Goal: Information Seeking & Learning: Learn about a topic

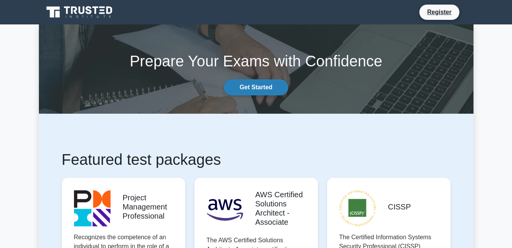
click at [259, 82] on link "Get Started" at bounding box center [256, 87] width 64 height 16
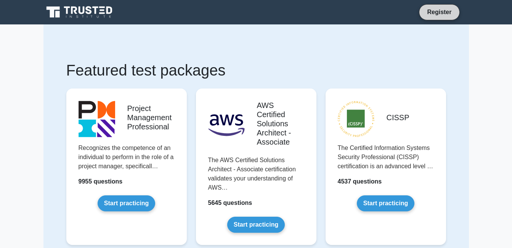
click at [436, 16] on link "Register" at bounding box center [439, 12] width 34 height 10
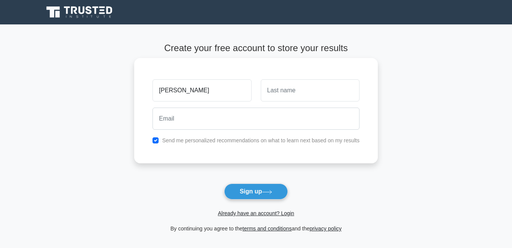
type input "lyle"
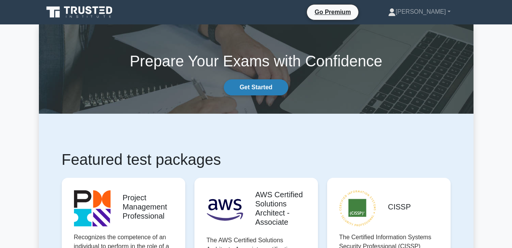
click at [280, 86] on link "Get Started" at bounding box center [256, 87] width 64 height 16
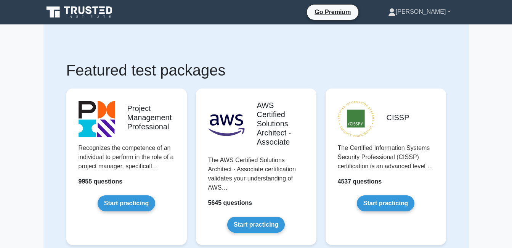
click at [440, 16] on link "Lyle" at bounding box center [419, 11] width 99 height 15
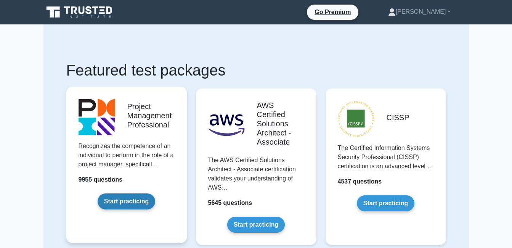
click at [127, 193] on link "Start practicing" at bounding box center [127, 201] width 58 height 16
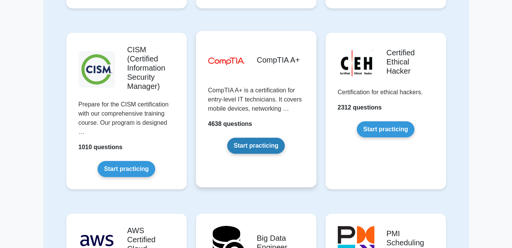
scroll to position [1067, 0]
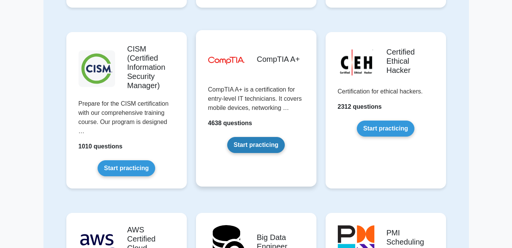
click at [249, 137] on link "Start practicing" at bounding box center [256, 145] width 58 height 16
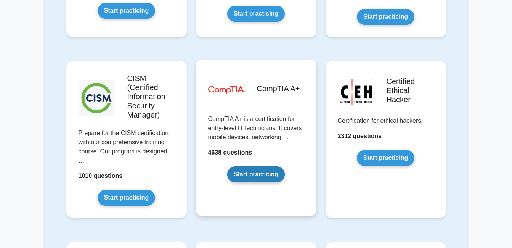
scroll to position [1029, 0]
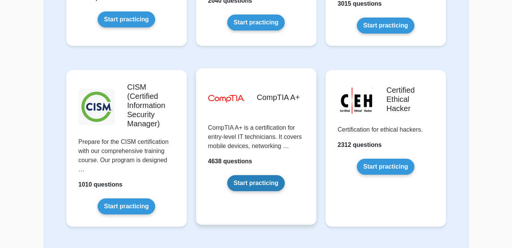
click at [254, 185] on link "Start practicing" at bounding box center [256, 183] width 58 height 16
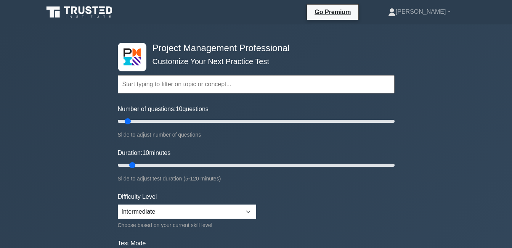
click at [156, 81] on input "text" at bounding box center [256, 84] width 277 height 18
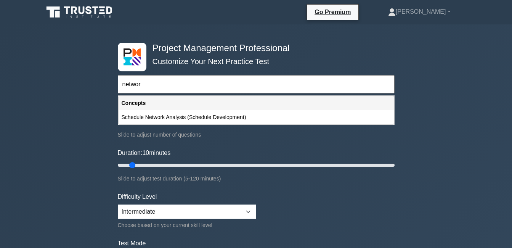
type input "networ"
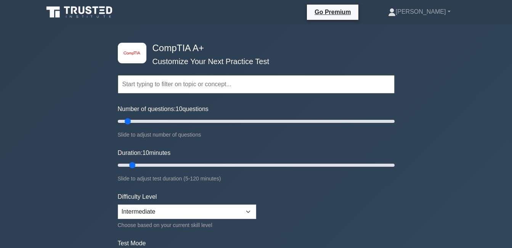
click at [180, 82] on input "text" at bounding box center [256, 84] width 277 height 18
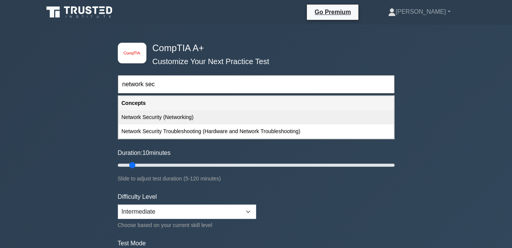
click at [162, 114] on div "Network Security (Networking)" at bounding box center [256, 117] width 275 height 14
type input "Network Security (Networking)"
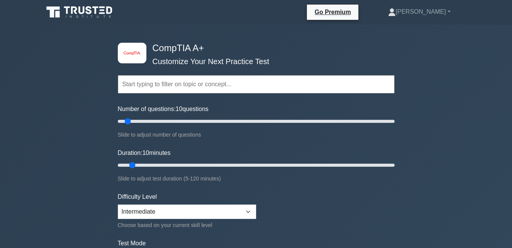
click at [203, 82] on input "text" at bounding box center [256, 84] width 277 height 18
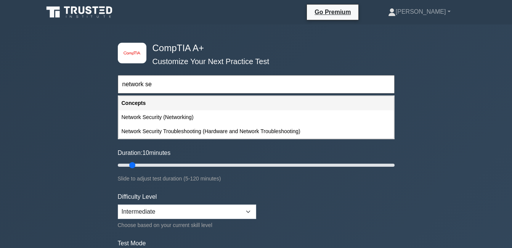
click at [177, 117] on div "Network Security (Networking)" at bounding box center [256, 117] width 275 height 14
type input "Network Security (Networking)"
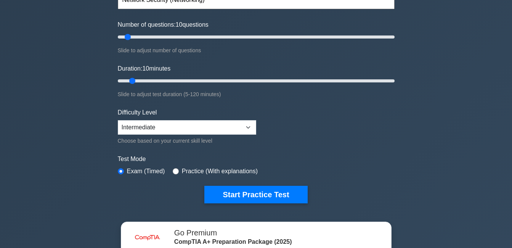
scroll to position [76, 0]
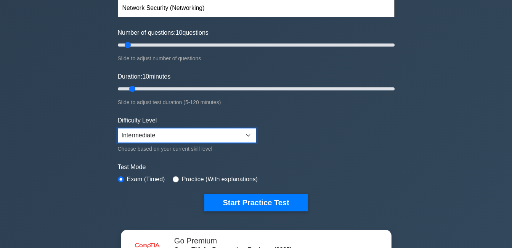
click at [194, 131] on select "Beginner Intermediate Expert" at bounding box center [187, 135] width 138 height 14
select select "beginner"
click at [118, 128] on select "Beginner Intermediate Expert" at bounding box center [187, 135] width 138 height 14
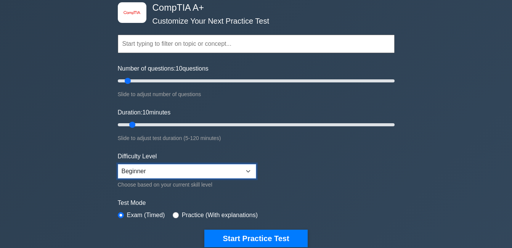
scroll to position [0, 0]
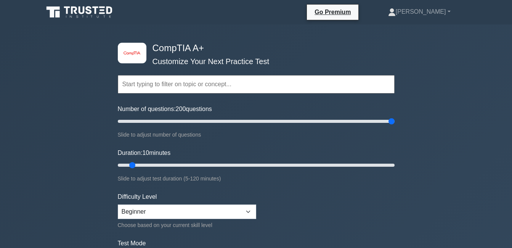
drag, startPoint x: 220, startPoint y: 119, endPoint x: 422, endPoint y: 144, distance: 203.1
click at [395, 126] on input "Number of questions: 200 questions" at bounding box center [256, 121] width 277 height 9
drag, startPoint x: 339, startPoint y: 121, endPoint x: 134, endPoint y: 123, distance: 204.3
type input "15"
click at [134, 123] on input "Number of questions: 15 questions" at bounding box center [256, 121] width 277 height 9
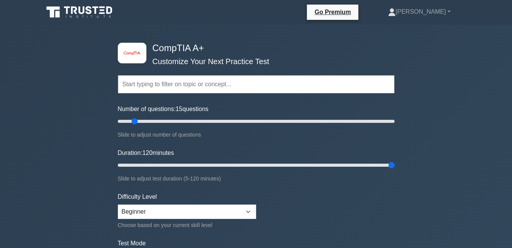
drag, startPoint x: 221, startPoint y: 166, endPoint x: 455, endPoint y: 177, distance: 234.3
type input "120"
click at [395, 170] on input "Duration: 120 minutes" at bounding box center [256, 164] width 277 height 9
click at [162, 87] on input "text" at bounding box center [256, 84] width 277 height 18
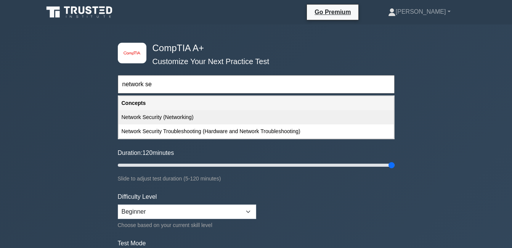
click at [177, 115] on div "Network Security (Networking)" at bounding box center [256, 117] width 275 height 14
type input "Network Security (Networking)"
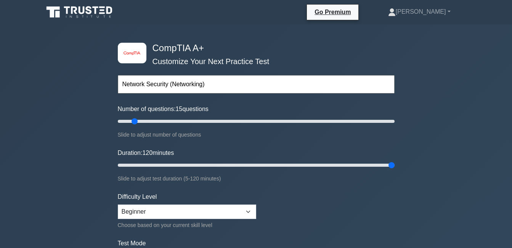
click at [218, 82] on input "Network Security (Networking)" at bounding box center [256, 84] width 277 height 18
click at [132, 118] on input "Number of questions: 15 questions" at bounding box center [256, 121] width 277 height 9
click at [132, 119] on input "Number of questions: 15 questions" at bounding box center [256, 121] width 277 height 9
type input "10"
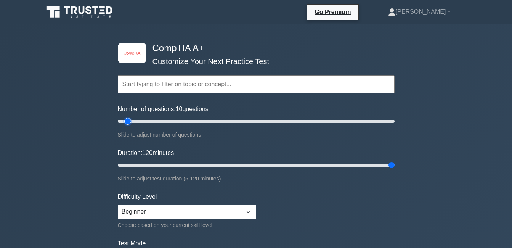
click at [129, 119] on input "Number of questions: 10 questions" at bounding box center [256, 121] width 277 height 9
click at [151, 88] on input "text" at bounding box center [256, 84] width 277 height 18
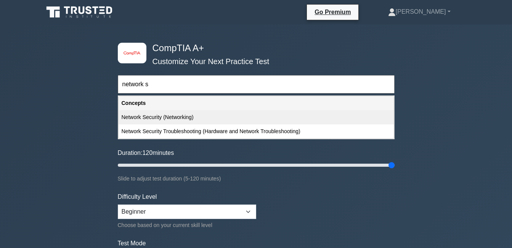
click at [186, 114] on div "Network Security (Networking)" at bounding box center [256, 117] width 275 height 14
type input "Network Security (Networking)"
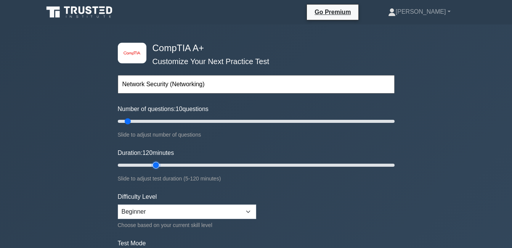
type input "20"
click at [152, 165] on input "Duration: 120 minutes" at bounding box center [256, 164] width 277 height 9
click at [148, 164] on input "Duration: 15 minutes" at bounding box center [256, 164] width 277 height 9
drag, startPoint x: 145, startPoint y: 162, endPoint x: 138, endPoint y: 162, distance: 7.6
type input "10"
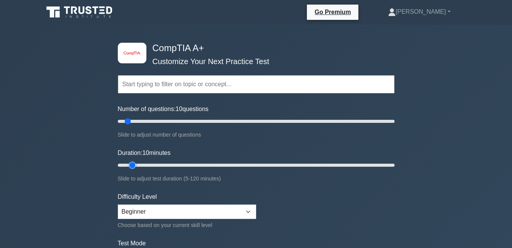
click at [138, 162] on input "Duration: 10 minutes" at bounding box center [256, 164] width 277 height 9
click at [145, 88] on input "text" at bounding box center [256, 84] width 277 height 18
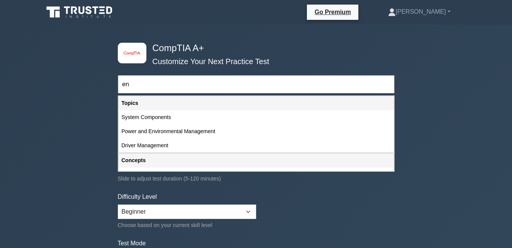
type input "e"
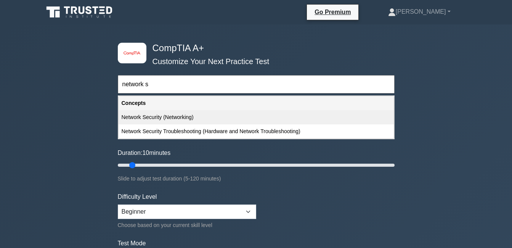
click at [154, 115] on div "Network Security (Networking)" at bounding box center [256, 117] width 275 height 14
type input "Network Security (Networking)"
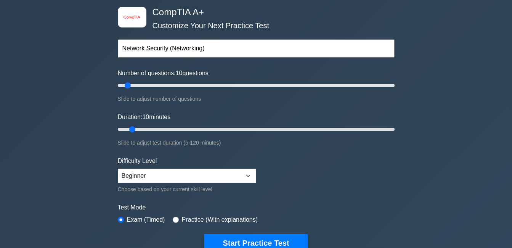
scroll to position [76, 0]
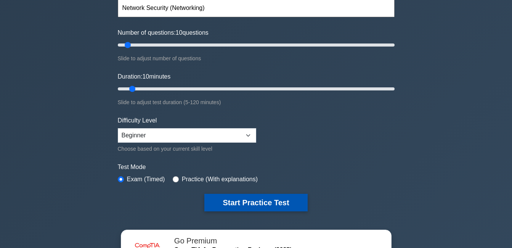
click at [251, 200] on button "Start Practice Test" at bounding box center [255, 203] width 103 height 18
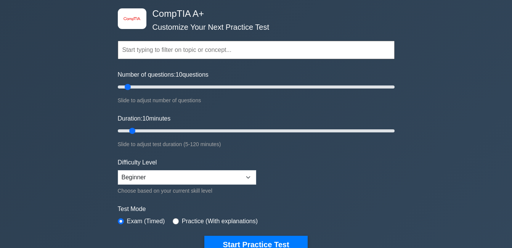
scroll to position [0, 0]
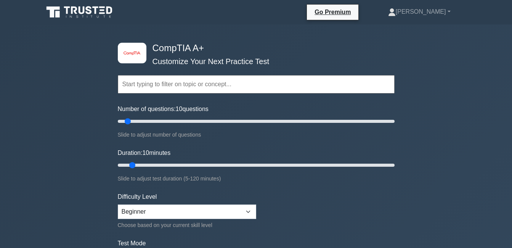
click at [177, 84] on input "text" at bounding box center [256, 84] width 277 height 18
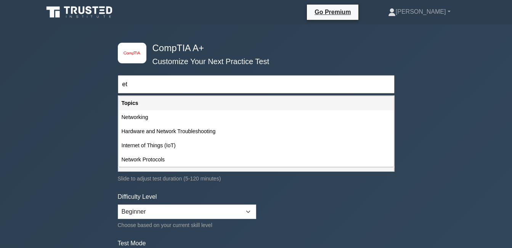
click at [137, 87] on input "et" at bounding box center [256, 84] width 277 height 18
type input "e"
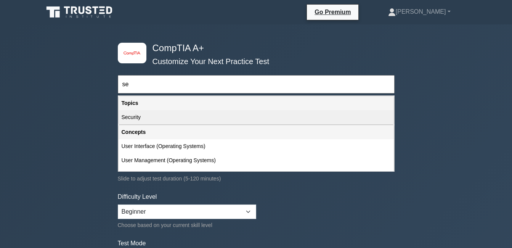
click at [149, 116] on div "Security" at bounding box center [256, 117] width 275 height 14
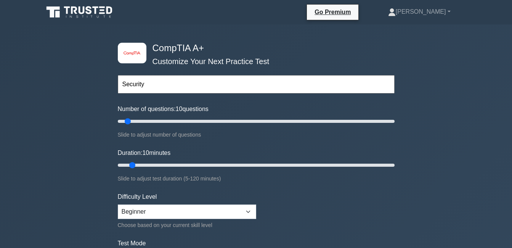
click at [178, 85] on input "Security" at bounding box center [256, 84] width 277 height 18
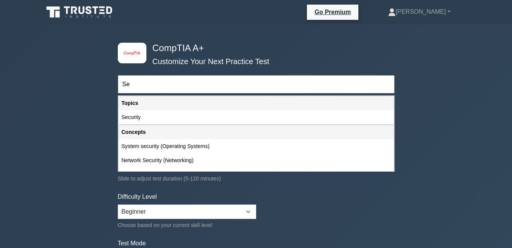
type input "S"
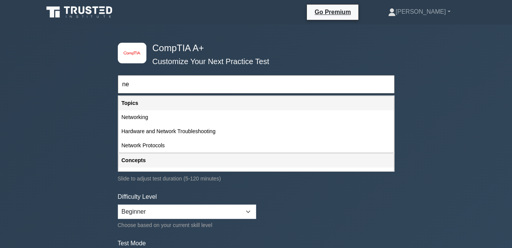
type input "n"
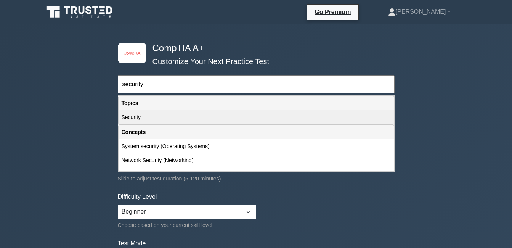
click at [124, 122] on div "Security" at bounding box center [256, 117] width 275 height 14
type input "Security"
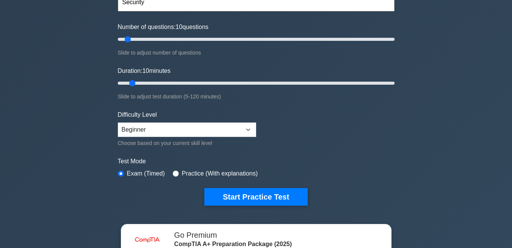
scroll to position [38, 0]
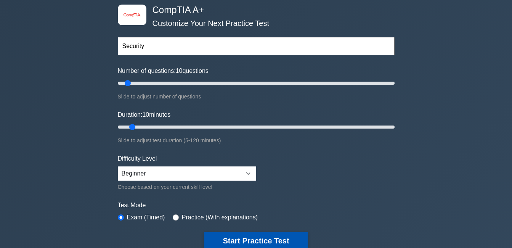
click at [235, 235] on button "Start Practice Test" at bounding box center [255, 241] width 103 height 18
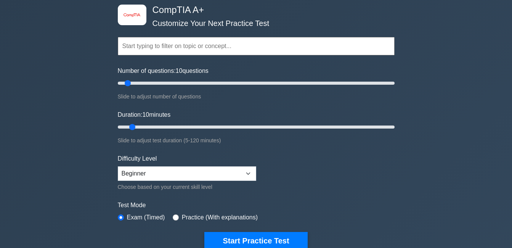
click at [181, 49] on input "text" at bounding box center [256, 46] width 277 height 18
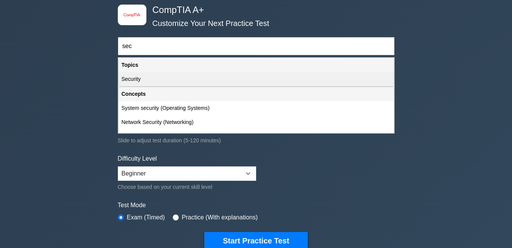
click at [175, 74] on div "Security" at bounding box center [256, 79] width 275 height 14
type input "Security"
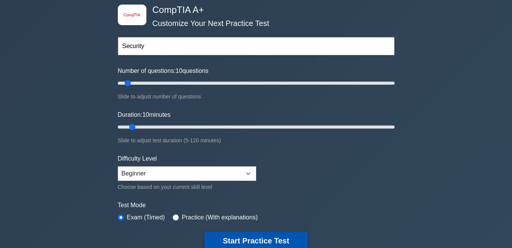
click at [254, 236] on button "Start Practice Test" at bounding box center [255, 241] width 103 height 18
click at [266, 243] on button "Start Practice Test" at bounding box center [255, 241] width 103 height 18
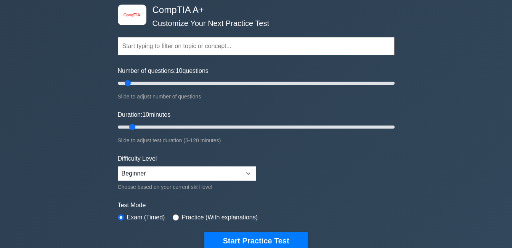
click at [187, 47] on input "text" at bounding box center [256, 46] width 277 height 18
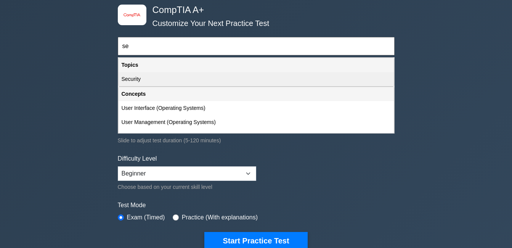
click at [168, 75] on div "Security" at bounding box center [256, 79] width 275 height 14
type input "Security"
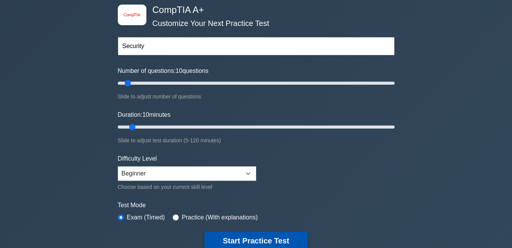
click at [259, 240] on button "Start Practice Test" at bounding box center [255, 241] width 103 height 18
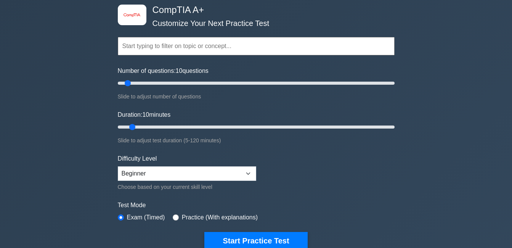
click at [175, 47] on input "text" at bounding box center [256, 46] width 277 height 18
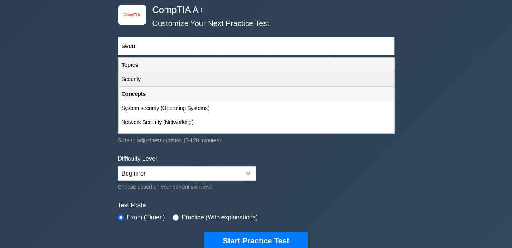
click at [128, 76] on div "Security" at bounding box center [256, 79] width 275 height 14
type input "Security"
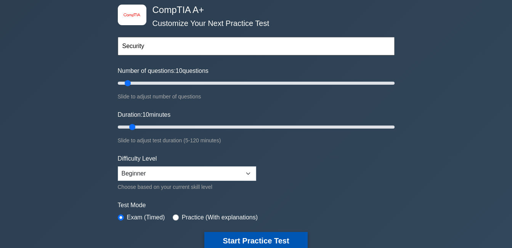
click at [236, 234] on button "Start Practice Test" at bounding box center [255, 241] width 103 height 18
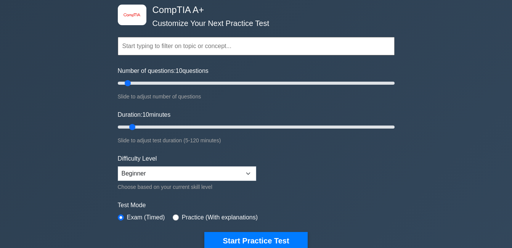
click at [196, 43] on input "text" at bounding box center [256, 46] width 277 height 18
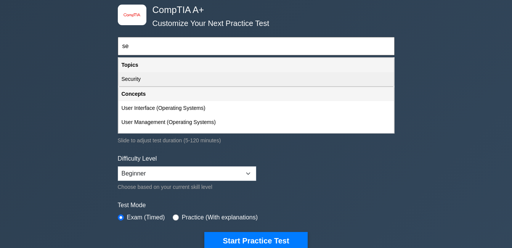
click at [166, 80] on div "Security" at bounding box center [256, 79] width 275 height 14
type input "Security"
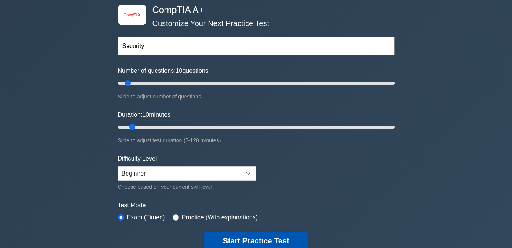
click at [244, 237] on button "Start Practice Test" at bounding box center [255, 241] width 103 height 18
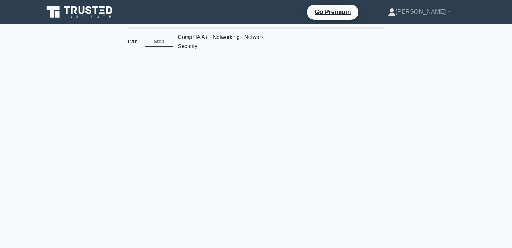
click at [230, 84] on div "120:00 Stop CompTIA A+ - Networking - Network Security" at bounding box center [256, 217] width 435 height 381
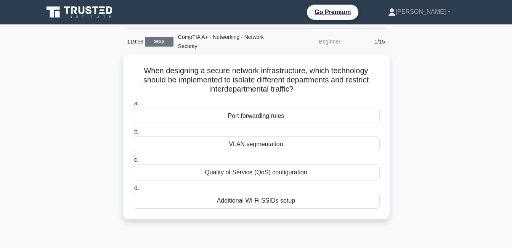
click at [160, 43] on link "Stop" at bounding box center [159, 42] width 29 height 10
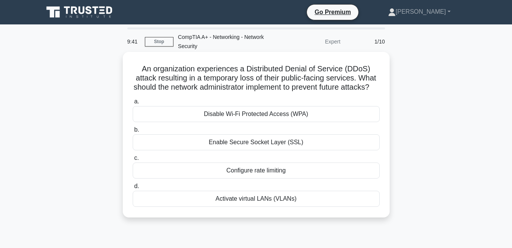
drag, startPoint x: 135, startPoint y: 68, endPoint x: 316, endPoint y: 212, distance: 230.6
click at [316, 212] on div "An organization experiences a Distributed Denial of Service (DDoS) attack resul…" at bounding box center [256, 134] width 261 height 159
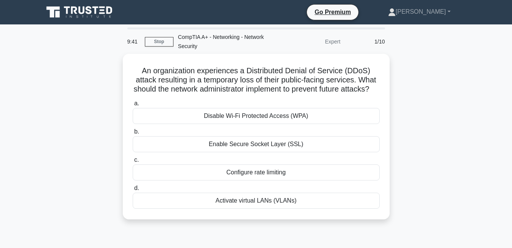
copy div "An organization experiences a Distributed Denial of Service (DDoS) attack resul…"
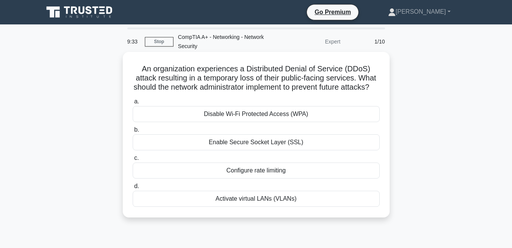
drag, startPoint x: 244, startPoint y: 67, endPoint x: 195, endPoint y: 66, distance: 49.2
click at [195, 66] on h5 "An organization experiences a Distributed Denial of Service (DDoS) attack resul…" at bounding box center [256, 78] width 249 height 28
click at [133, 81] on h5 "An organization experiences a Distributed Denial of Service (DDoS) attack resul…" at bounding box center [256, 78] width 249 height 28
drag, startPoint x: 127, startPoint y: 70, endPoint x: 331, endPoint y: 70, distance: 204.0
click at [331, 70] on h5 "An organization experiences a Distributed Denial of Service (DDoS) attack resul…" at bounding box center [256, 78] width 249 height 28
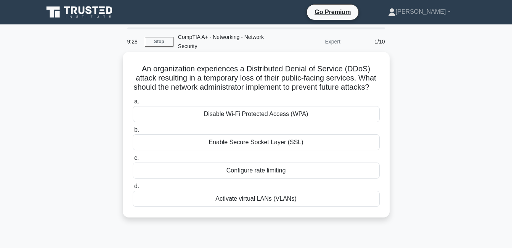
click at [252, 178] on div "Configure rate limiting" at bounding box center [256, 170] width 247 height 16
click at [133, 160] on input "c. Configure rate limiting" at bounding box center [133, 158] width 0 height 5
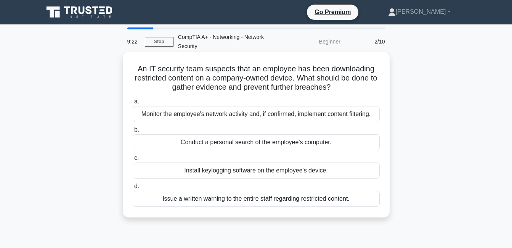
drag, startPoint x: 133, startPoint y: 69, endPoint x: 356, endPoint y: 205, distance: 261.3
click at [356, 205] on div "An IT security team suspects that an employee has been downloading restricted c…" at bounding box center [256, 134] width 261 height 159
copy div "An IT security team suspects that an employee has been downloading restricted c…"
click at [171, 116] on div "Monitor the employee's network activity and, if confirmed, implement content fi…" at bounding box center [256, 114] width 247 height 16
click at [133, 104] on input "a. Monitor the employee's network activity and, if confirmed, implement content…" at bounding box center [133, 101] width 0 height 5
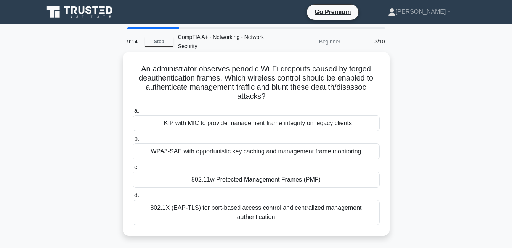
drag, startPoint x: 138, startPoint y: 69, endPoint x: 350, endPoint y: 230, distance: 266.3
click at [350, 230] on div "An administrator observes periodic Wi‑Fi dropouts caused by forged deauthentica…" at bounding box center [256, 144] width 261 height 178
copy div "An administrator observes periodic Wi‑Fi dropouts caused by forged deauthentica…"
click at [167, 177] on div "802.11w Protected Management Frames (PMF)" at bounding box center [256, 180] width 247 height 16
click at [133, 170] on input "c. 802.11w Protected Management Frames (PMF)" at bounding box center [133, 167] width 0 height 5
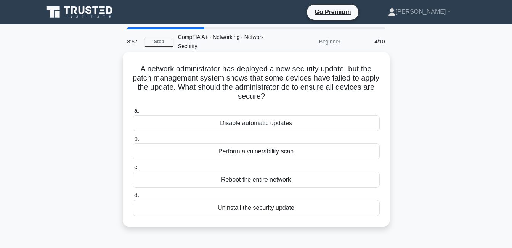
drag, startPoint x: 220, startPoint y: 129, endPoint x: 308, endPoint y: 210, distance: 119.8
click at [308, 210] on div "A network administrator has deployed a new security update, but the patch manag…" at bounding box center [256, 139] width 261 height 168
copy div "A network administrator has deployed a new security update, but the patch manag…"
click at [346, 124] on div "Disable automatic updates" at bounding box center [256, 123] width 247 height 16
click at [133, 113] on input "a. Disable automatic updates" at bounding box center [133, 110] width 0 height 5
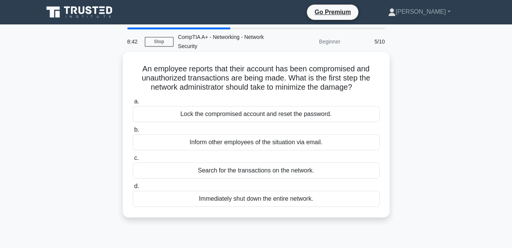
drag, startPoint x: 164, startPoint y: 91, endPoint x: 339, endPoint y: 202, distance: 206.9
click at [339, 202] on div "An employee reports that their account has been compromised and unauthorized tr…" at bounding box center [256, 134] width 261 height 159
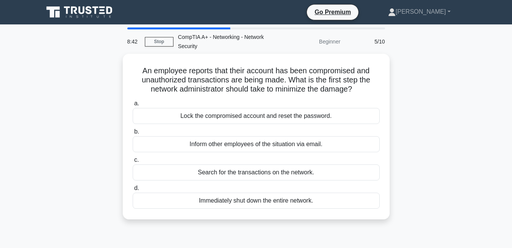
copy div "An employee reports that their account has been compromised and unauthorized tr…"
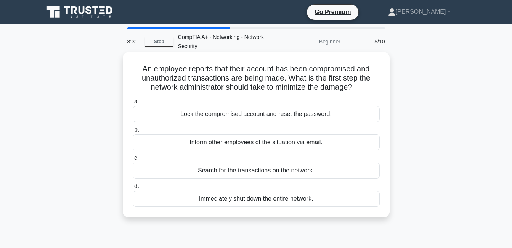
click at [146, 114] on div "Lock the compromised account and reset the password." at bounding box center [256, 114] width 247 height 16
click at [133, 104] on input "a. Lock the compromised account and reset the password." at bounding box center [133, 101] width 0 height 5
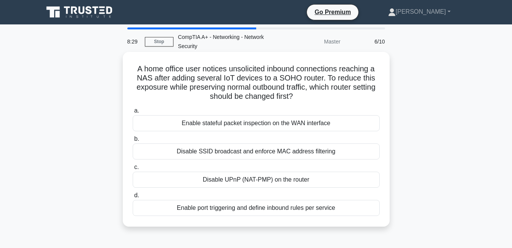
drag, startPoint x: 279, startPoint y: 162, endPoint x: 355, endPoint y: 205, distance: 87.6
click at [355, 205] on div "A home office user notices unsolicited inbound connections reaching a NAS after…" at bounding box center [256, 139] width 261 height 168
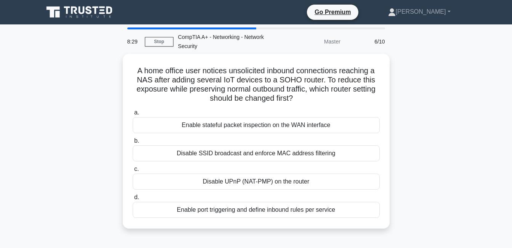
copy div "A home office user notices unsolicited inbound connections reaching a NAS after…"
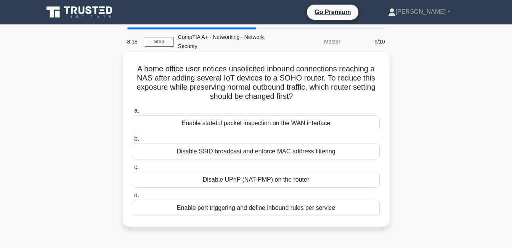
click at [172, 184] on div "Disable UPnP (NAT-PMP) on the router" at bounding box center [256, 180] width 247 height 16
click at [133, 170] on input "c. Disable UPnP (NAT-PMP) on the router" at bounding box center [133, 167] width 0 height 5
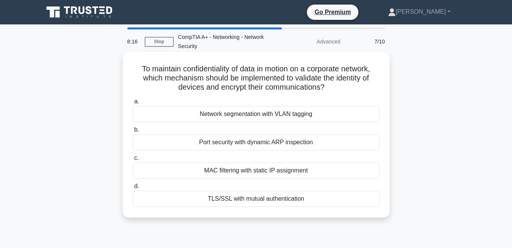
drag, startPoint x: 151, startPoint y: 86, endPoint x: 315, endPoint y: 197, distance: 198.5
click at [315, 197] on div "To maintain confidentiality of data in motion on a corporate network, which mec…" at bounding box center [256, 134] width 261 height 159
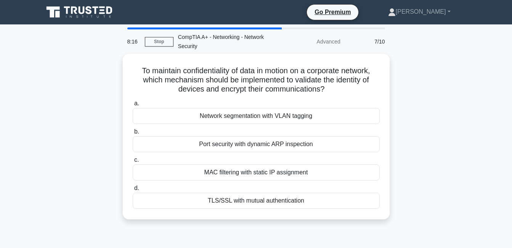
copy div "To maintain confidentiality of data in motion on a corporate network, which mec…"
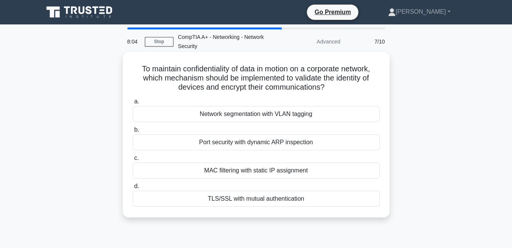
click at [170, 198] on div "TLS/SSL with mutual authentication" at bounding box center [256, 199] width 247 height 16
click at [133, 189] on input "d. TLS/SSL with mutual authentication" at bounding box center [133, 186] width 0 height 5
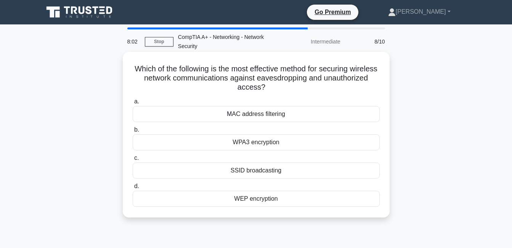
drag, startPoint x: 143, startPoint y: 71, endPoint x: 308, endPoint y: 208, distance: 214.7
click at [308, 208] on div "Which of the following is the most effective method for securing wireless netwo…" at bounding box center [256, 134] width 261 height 159
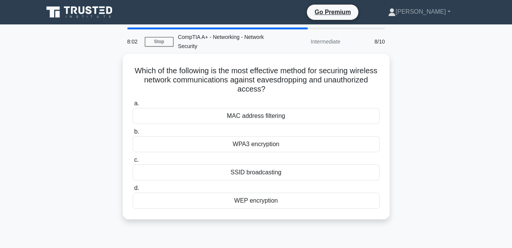
copy div "Which of the following is the most effective method for securing wireless netwo…"
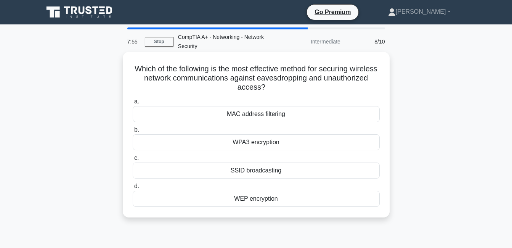
click at [182, 143] on div "WPA3 encryption" at bounding box center [256, 142] width 247 height 16
click at [133, 132] on input "b. WPA3 encryption" at bounding box center [133, 129] width 0 height 5
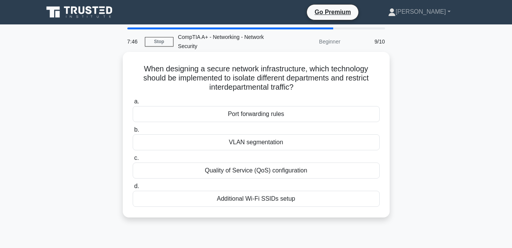
drag, startPoint x: 163, startPoint y: 98, endPoint x: 316, endPoint y: 206, distance: 187.9
click at [316, 206] on div "When designing a secure network infrastructure, which technology should be impl…" at bounding box center [256, 134] width 261 height 159
copy div "When designing a secure network infrastructure, which technology should be impl…"
click at [206, 143] on div "VLAN segmentation" at bounding box center [256, 142] width 247 height 16
click at [133, 132] on input "b. VLAN segmentation" at bounding box center [133, 129] width 0 height 5
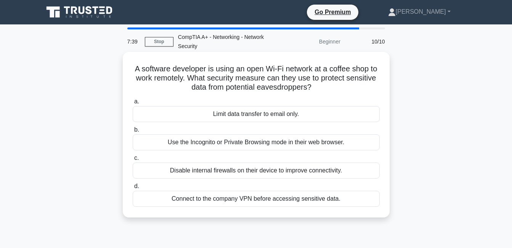
click at [214, 117] on div "Limit data transfer to email only." at bounding box center [256, 114] width 247 height 16
click at [133, 104] on input "a. Limit data transfer to email only." at bounding box center [133, 101] width 0 height 5
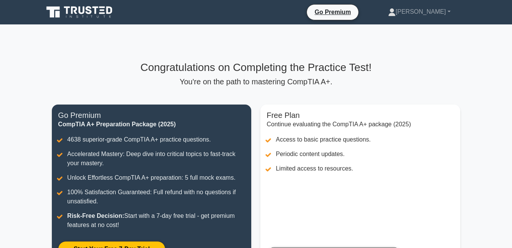
click at [270, 62] on h3 "Congratulations on Completing the Practice Test!" at bounding box center [256, 67] width 408 height 13
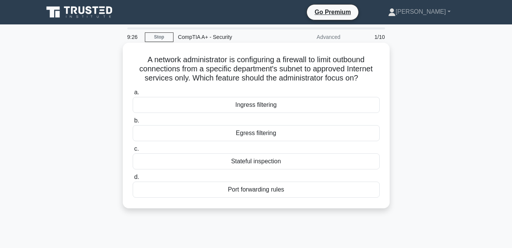
drag, startPoint x: 228, startPoint y: 107, endPoint x: 308, endPoint y: 190, distance: 115.4
click at [308, 190] on div "A network administrator is configuring a firewall to limit outbound connections…" at bounding box center [256, 125] width 261 height 159
click at [370, 91] on label "a. Ingress filtering" at bounding box center [256, 100] width 247 height 25
click at [133, 91] on input "a. Ingress filtering" at bounding box center [133, 92] width 0 height 5
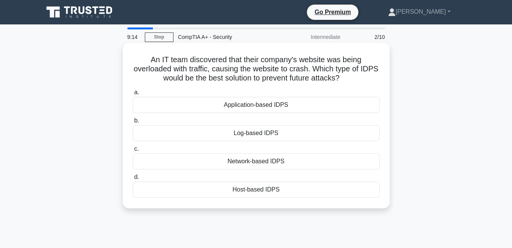
click at [286, 133] on div "Log-based IDPS" at bounding box center [256, 133] width 247 height 16
click at [133, 123] on input "b. Log-based IDPS" at bounding box center [133, 120] width 0 height 5
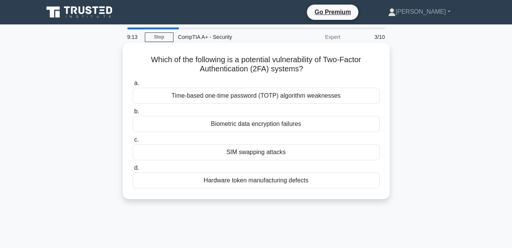
click at [284, 101] on div "Time-based one-time password (TOTP) algorithm weaknesses" at bounding box center [256, 96] width 247 height 16
click at [133, 86] on input "a. Time-based one-time password (TOTP) algorithm weaknesses" at bounding box center [133, 83] width 0 height 5
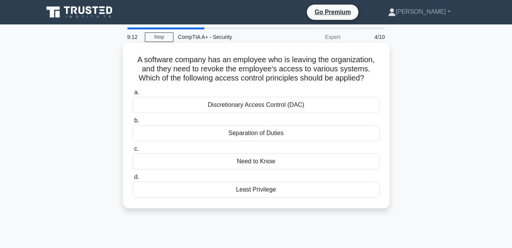
click at [283, 130] on div "Separation of Duties" at bounding box center [256, 133] width 247 height 16
click at [133, 123] on input "b. Separation of Duties" at bounding box center [133, 120] width 0 height 5
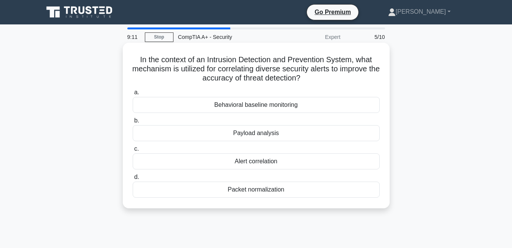
click at [280, 109] on div "Behavioral baseline monitoring" at bounding box center [256, 105] width 247 height 16
click at [133, 95] on input "a. Behavioral baseline monitoring" at bounding box center [133, 92] width 0 height 5
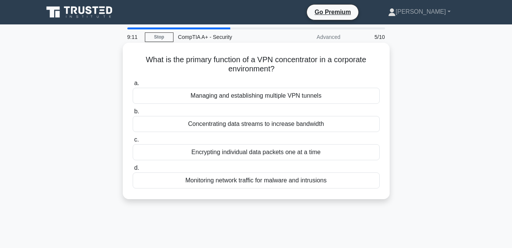
click at [281, 126] on div "Concentrating data streams to increase bandwidth" at bounding box center [256, 124] width 247 height 16
click at [133, 114] on input "b. Concentrating data streams to increase bandwidth" at bounding box center [133, 111] width 0 height 5
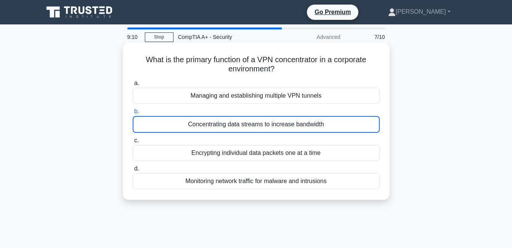
click at [284, 105] on div "a. Managing and establishing multiple VPN tunnels b. Concentrating data streams…" at bounding box center [256, 134] width 256 height 114
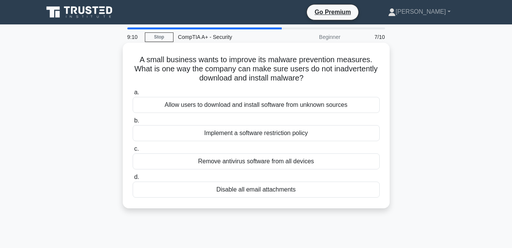
click at [287, 99] on div "Allow users to download and install software from unknown sources" at bounding box center [256, 105] width 247 height 16
click at [133, 95] on input "a. Allow users to download and install software from unknown sources" at bounding box center [133, 92] width 0 height 5
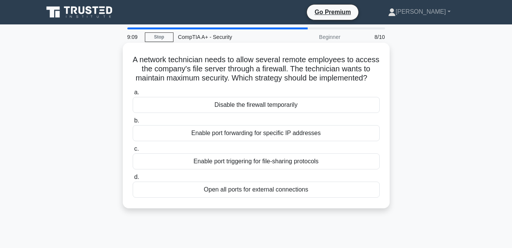
drag, startPoint x: 286, startPoint y: 107, endPoint x: 287, endPoint y: 136, distance: 29.4
click at [287, 136] on label "b. Enable port forwarding for specific IP addresses" at bounding box center [256, 128] width 247 height 25
drag, startPoint x: 287, startPoint y: 136, endPoint x: 290, endPoint y: 140, distance: 4.3
click at [290, 140] on div "Enable port forwarding for specific IP addresses" at bounding box center [256, 133] width 247 height 16
click at [133, 123] on input "b. Enable port forwarding for specific IP addresses" at bounding box center [133, 120] width 0 height 5
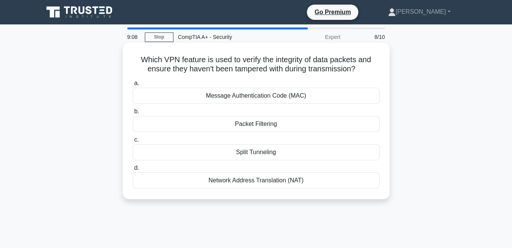
click at [290, 141] on label "c. Split Tunneling" at bounding box center [256, 147] width 247 height 25
click at [133, 141] on input "c. Split Tunneling" at bounding box center [133, 139] width 0 height 5
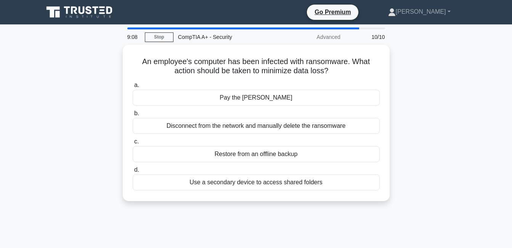
click at [284, 122] on div "Disconnect from the network and manually delete the ransomware" at bounding box center [256, 126] width 247 height 16
click at [133, 116] on input "b. Disconnect from the network and manually delete the ransomware" at bounding box center [133, 113] width 0 height 5
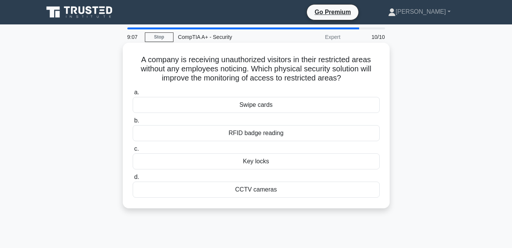
click at [284, 135] on div "RFID badge reading" at bounding box center [256, 133] width 247 height 16
click at [133, 123] on input "b. RFID badge reading" at bounding box center [133, 120] width 0 height 5
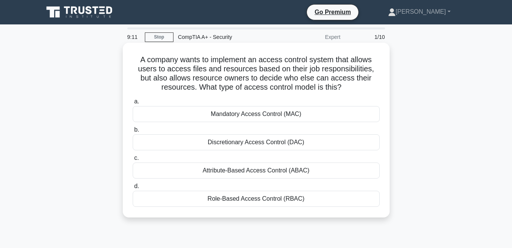
drag, startPoint x: 139, startPoint y: 59, endPoint x: 319, endPoint y: 202, distance: 230.0
click at [319, 202] on div "A company wants to implement an access control system that allows users to acce…" at bounding box center [256, 130] width 261 height 168
copy div "A company wants to implement an access control system that allows users to acce…"
click at [369, 100] on label "a. Mandatory Access Control (MAC)" at bounding box center [256, 109] width 247 height 25
click at [133, 100] on input "a. Mandatory Access Control (MAC)" at bounding box center [133, 101] width 0 height 5
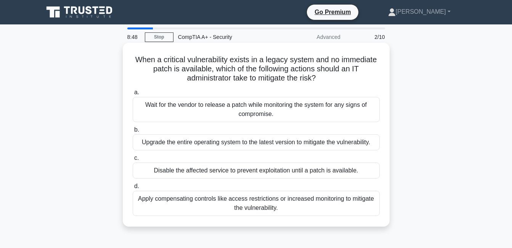
drag, startPoint x: 180, startPoint y: 90, endPoint x: 346, endPoint y: 226, distance: 215.1
click at [346, 226] on div "When a critical vulnerability exists in a legacy system and no immediate patch …" at bounding box center [256, 135] width 267 height 184
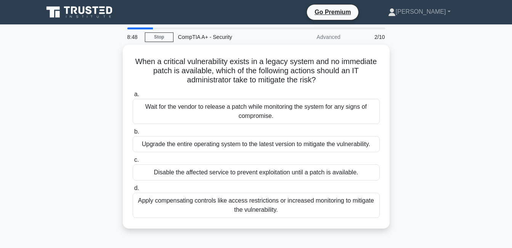
copy div "When a critical vulnerability exists in a legacy system and no immediate patch …"
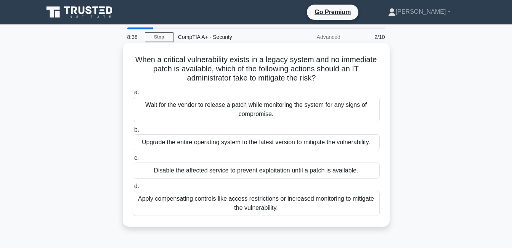
click at [148, 168] on div "Disable the affected service to prevent exploitation until a patch is available." at bounding box center [256, 170] width 247 height 16
click at [133, 160] on input "c. Disable the affected service to prevent exploitation until a patch is availa…" at bounding box center [133, 158] width 0 height 5
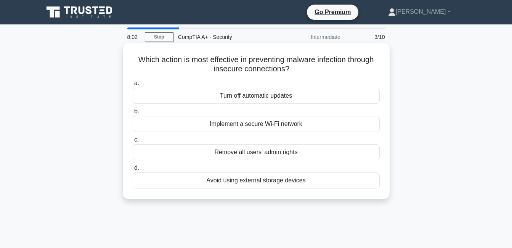
drag, startPoint x: 168, startPoint y: 68, endPoint x: 292, endPoint y: 74, distance: 124.0
click at [292, 74] on h5 "Which action is most effective in preventing malware infection through insecure…" at bounding box center [256, 64] width 249 height 19
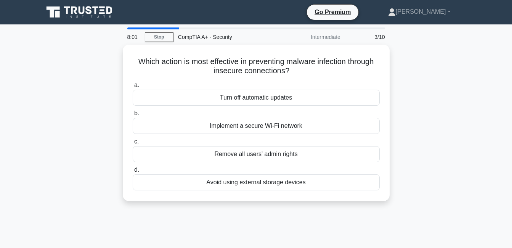
copy h5 "ich action is most effective in preventing malware infection through insecure c…"
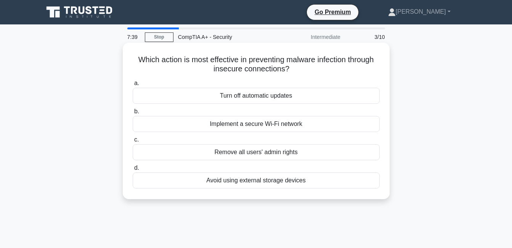
click at [243, 184] on div "Avoid using external storage devices" at bounding box center [256, 180] width 247 height 16
click at [133, 170] on input "d. Avoid using external storage devices" at bounding box center [133, 167] width 0 height 5
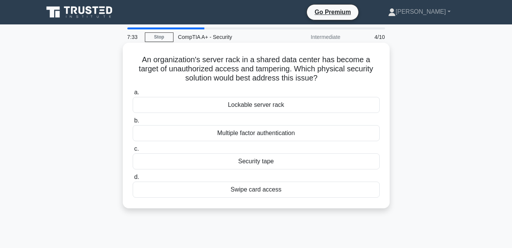
drag, startPoint x: 140, startPoint y: 56, endPoint x: 326, endPoint y: 83, distance: 188.0
click at [326, 83] on h5 "An organization's server rack in a shared data center has become a target of un…" at bounding box center [256, 69] width 249 height 28
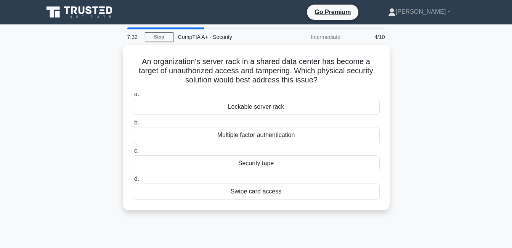
copy h5 "An organization's server rack in a shared data center has become a target of un…"
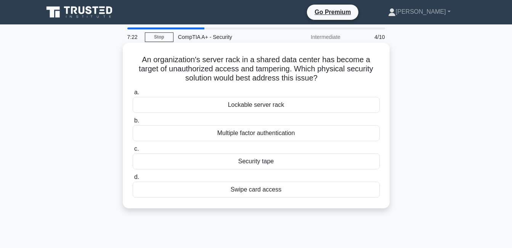
click at [254, 163] on div "Security tape" at bounding box center [256, 161] width 247 height 16
click at [133, 151] on input "c. Security tape" at bounding box center [133, 148] width 0 height 5
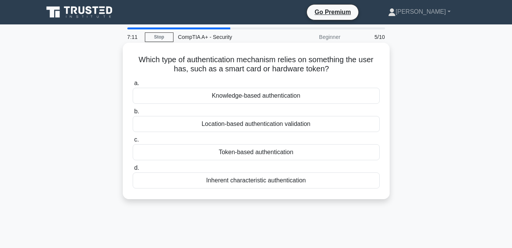
click at [261, 182] on div "Inherent characteristic authentication" at bounding box center [256, 180] width 247 height 16
click at [133, 170] on input "d. Inherent characteristic authentication" at bounding box center [133, 167] width 0 height 5
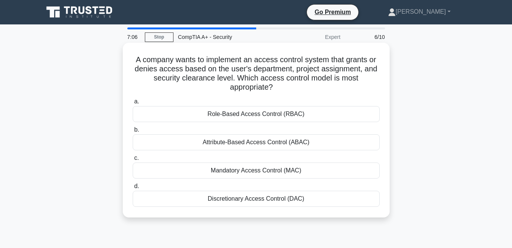
click at [271, 171] on div "Mandatory Access Control (MAC)" at bounding box center [256, 170] width 247 height 16
click at [133, 160] on input "c. Mandatory Access Control (MAC)" at bounding box center [133, 158] width 0 height 5
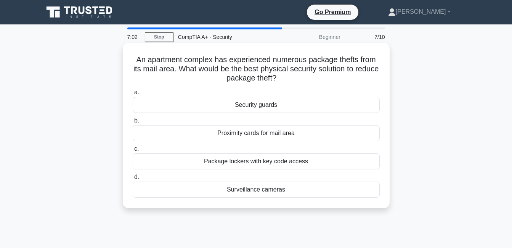
click at [265, 158] on div "Package lockers with key code access" at bounding box center [256, 161] width 247 height 16
click at [133, 151] on input "c. Package lockers with key code access" at bounding box center [133, 148] width 0 height 5
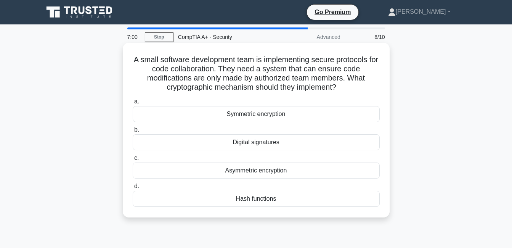
click at [260, 119] on div "Symmetric encryption" at bounding box center [256, 114] width 247 height 16
click at [133, 104] on input "a. Symmetric encryption" at bounding box center [133, 101] width 0 height 5
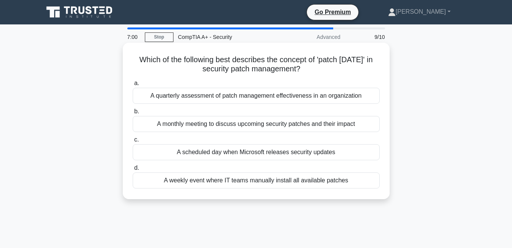
click at [257, 130] on div "A monthly meeting to discuss upcoming security patches and their impact" at bounding box center [256, 124] width 247 height 16
click at [133, 114] on input "b. A monthly meeting to discuss upcoming security patches and their impact" at bounding box center [133, 111] width 0 height 5
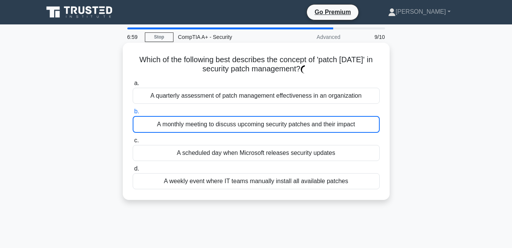
click at [256, 132] on div "A monthly meeting to discuss upcoming security patches and their impact" at bounding box center [256, 124] width 247 height 17
click at [133, 114] on input "b. A monthly meeting to discuss upcoming security patches and their impact" at bounding box center [133, 111] width 0 height 5
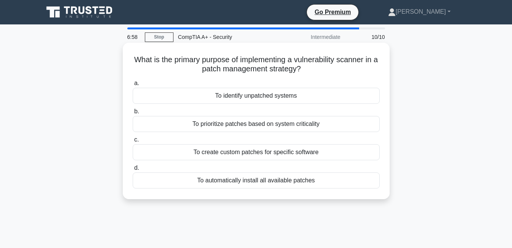
click at [255, 122] on div "To prioritize patches based on system criticality" at bounding box center [256, 124] width 247 height 16
click at [133, 114] on input "b. To prioritize patches based on system criticality" at bounding box center [133, 111] width 0 height 5
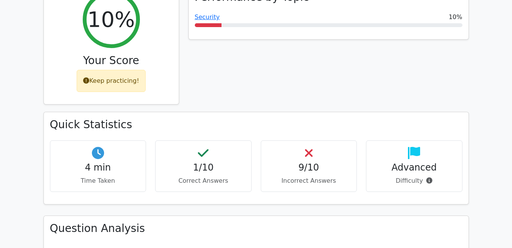
scroll to position [343, 0]
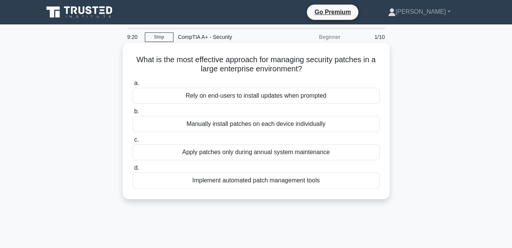
click at [231, 154] on div "Apply patches only during annual system maintenance" at bounding box center [256, 152] width 247 height 16
click at [133, 142] on input "c. Apply patches only during annual system maintenance" at bounding box center [133, 139] width 0 height 5
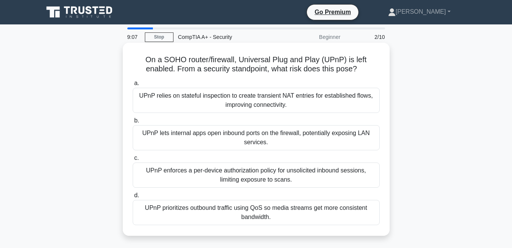
click at [301, 108] on div "UPnP relies on stateful inspection to create transient NAT entries for establis…" at bounding box center [256, 100] width 247 height 25
click at [133, 86] on input "a. UPnP relies on stateful inspection to create transient NAT entries for estab…" at bounding box center [133, 83] width 0 height 5
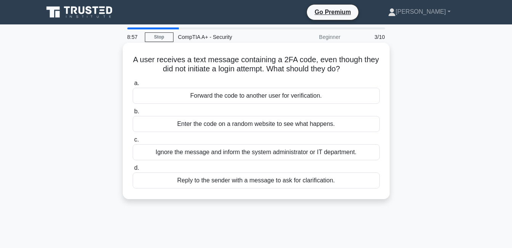
drag, startPoint x: 145, startPoint y: 58, endPoint x: 366, endPoint y: 68, distance: 220.6
click at [366, 68] on h5 "A user receives a text message containing a 2FA code, even though they did not …" at bounding box center [256, 64] width 249 height 19
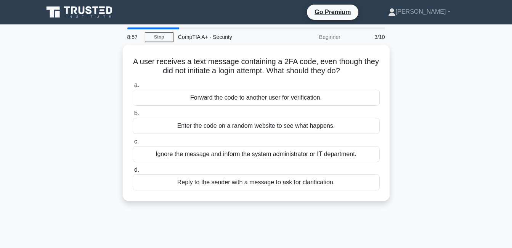
drag, startPoint x: 366, startPoint y: 68, endPoint x: 411, endPoint y: 86, distance: 48.6
click at [411, 86] on div "A user receives a text message containing a 2FA code, even though they did not …" at bounding box center [256, 127] width 435 height 165
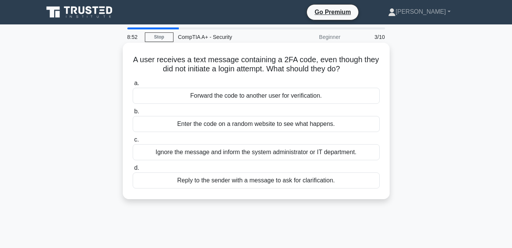
click at [243, 153] on div "Ignore the message and inform the system administrator or IT department." at bounding box center [256, 152] width 247 height 16
click at [133, 142] on input "c. Ignore the message and inform the system administrator or IT department." at bounding box center [133, 139] width 0 height 5
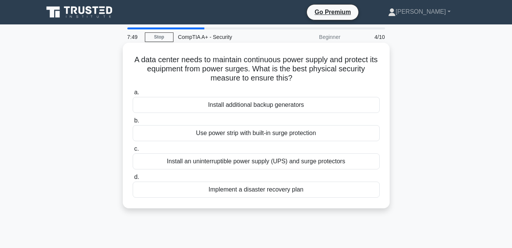
click at [278, 131] on div "Use power strip with built-in surge protection" at bounding box center [256, 133] width 247 height 16
click at [133, 123] on input "b. Use power strip with built-in surge protection" at bounding box center [133, 120] width 0 height 5
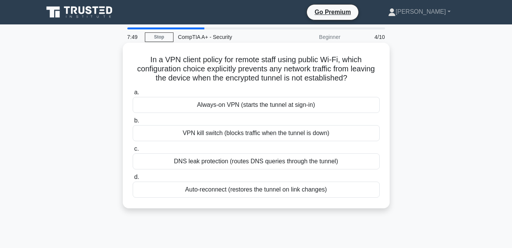
drag, startPoint x: 278, startPoint y: 98, endPoint x: 284, endPoint y: 104, distance: 8.1
click at [278, 99] on div "Always-on VPN (starts the tunnel at sign-in)" at bounding box center [256, 105] width 247 height 16
click at [133, 95] on input "a. Always-on VPN (starts the tunnel at sign-in)" at bounding box center [133, 92] width 0 height 5
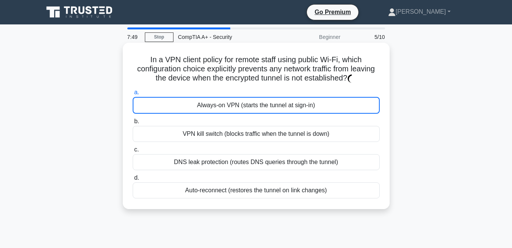
click at [285, 105] on div "Always-on VPN (starts the tunnel at sign-in)" at bounding box center [256, 105] width 247 height 17
drag, startPoint x: 285, startPoint y: 105, endPoint x: 299, endPoint y: 156, distance: 52.6
click at [299, 156] on div "a. Always-on VPN (starts the tunnel at sign-in) b. VPN kill switch (blocks traf…" at bounding box center [256, 143] width 256 height 114
click at [301, 160] on div "DNS leak protection (routes DNS queries through the tunnel)" at bounding box center [256, 162] width 247 height 16
click at [133, 152] on input "c. DNS leak protection (routes DNS queries through the tunnel)" at bounding box center [133, 149] width 0 height 5
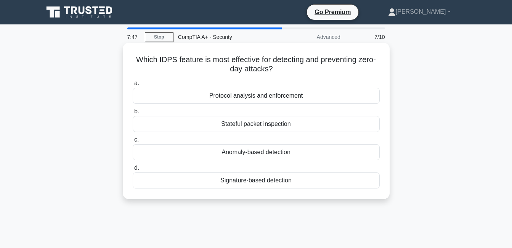
click at [305, 137] on label "c. Anomaly-based detection" at bounding box center [256, 147] width 247 height 25
click at [133, 137] on input "c. Anomaly-based detection" at bounding box center [133, 139] width 0 height 5
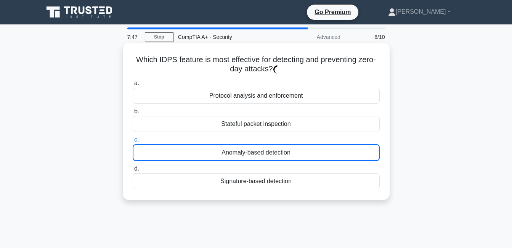
click at [305, 123] on div "Stateful packet inspection" at bounding box center [256, 124] width 247 height 16
click at [133, 114] on input "b. Stateful packet inspection" at bounding box center [133, 111] width 0 height 5
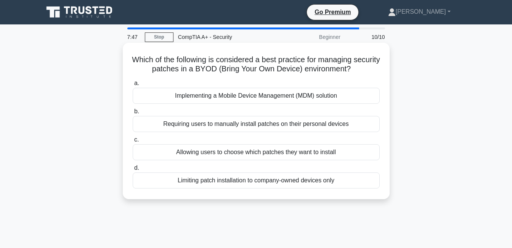
click at [300, 96] on div "Implementing a Mobile Device Management (MDM) solution" at bounding box center [256, 96] width 247 height 16
click at [133, 86] on input "a. Implementing a Mobile Device Management (MDM) solution" at bounding box center [133, 83] width 0 height 5
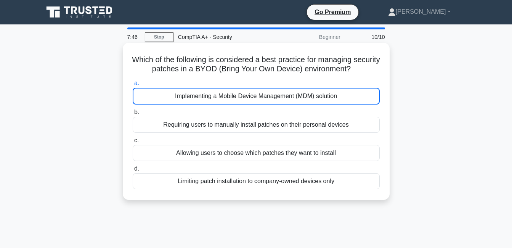
click at [293, 123] on div "Requiring users to manually install patches on their personal devices" at bounding box center [256, 125] width 247 height 16
click at [133, 115] on input "b. Requiring users to manually install patches on their personal devices" at bounding box center [133, 112] width 0 height 5
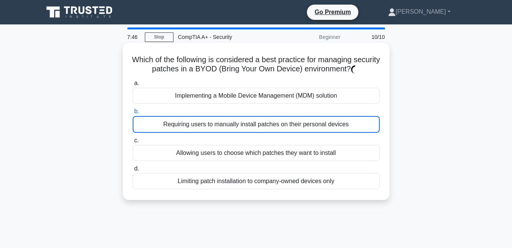
drag, startPoint x: 293, startPoint y: 126, endPoint x: 294, endPoint y: 135, distance: 8.4
click at [294, 133] on div "Requiring users to manually install patches on their personal devices" at bounding box center [256, 124] width 247 height 17
click at [133, 114] on input "b. Requiring users to manually install patches on their personal devices" at bounding box center [133, 111] width 0 height 5
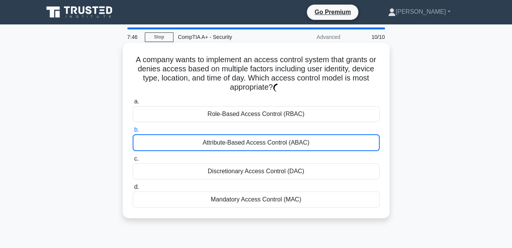
click at [300, 162] on label "c. Discretionary Access Control (DAC)" at bounding box center [256, 166] width 247 height 25
click at [133, 161] on input "c. Discretionary Access Control (DAC)" at bounding box center [133, 158] width 0 height 5
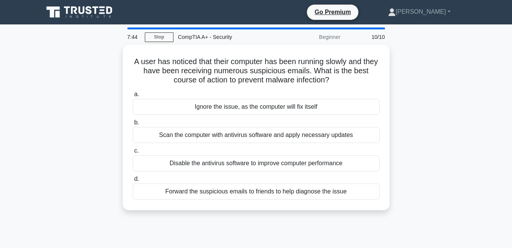
drag, startPoint x: 351, startPoint y: 163, endPoint x: 429, endPoint y: 148, distance: 79.9
click at [351, 163] on div "Disable the antivirus software to improve computer performance" at bounding box center [256, 163] width 247 height 16
click at [133, 153] on input "c. Disable the antivirus software to improve computer performance" at bounding box center [133, 150] width 0 height 5
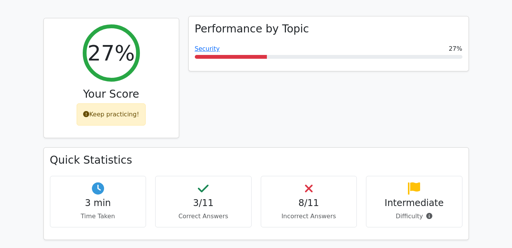
scroll to position [305, 0]
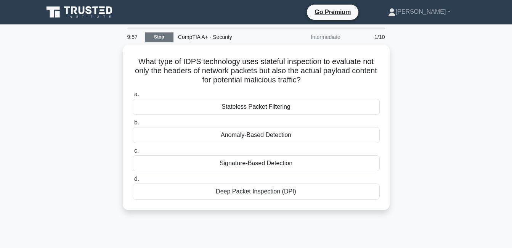
click at [167, 34] on link "Stop" at bounding box center [159, 37] width 29 height 10
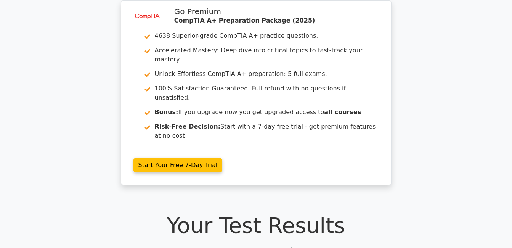
scroll to position [152, 0]
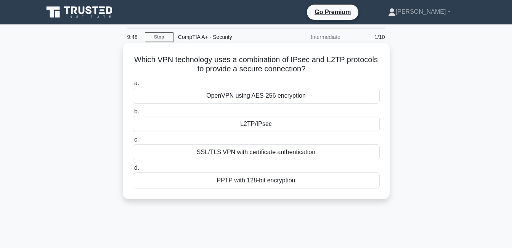
drag, startPoint x: 130, startPoint y: 59, endPoint x: 319, endPoint y: 189, distance: 229.6
click at [319, 189] on div "Which VPN technology uses a combination of IPsec and L2TP protocols to provide …" at bounding box center [256, 121] width 261 height 150
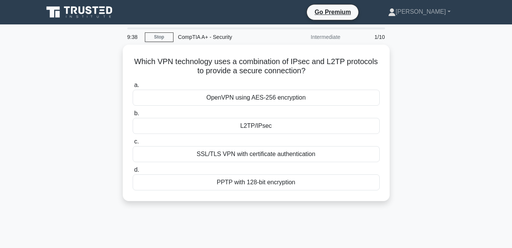
drag, startPoint x: 461, startPoint y: 149, endPoint x: 446, endPoint y: 144, distance: 15.9
click at [461, 149] on div "Which VPN technology uses a combination of IPsec and L2TP protocols to provide …" at bounding box center [256, 127] width 435 height 165
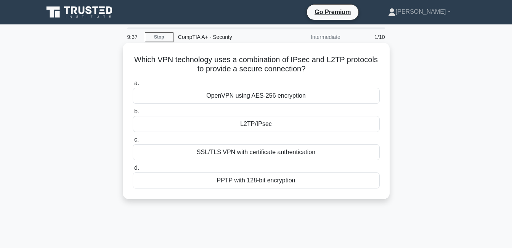
click at [242, 125] on div "L2TP/IPsec" at bounding box center [256, 124] width 247 height 16
click at [133, 114] on input "b. L2TP/IPsec" at bounding box center [133, 111] width 0 height 5
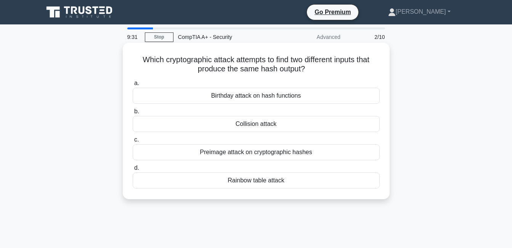
drag, startPoint x: 145, startPoint y: 58, endPoint x: 293, endPoint y: 178, distance: 191.0
click at [293, 178] on div "Which cryptographic attack attempts to find two different inputs that produce t…" at bounding box center [256, 121] width 261 height 150
copy div "Which cryptographic attack attempts to find two different inputs that produce t…"
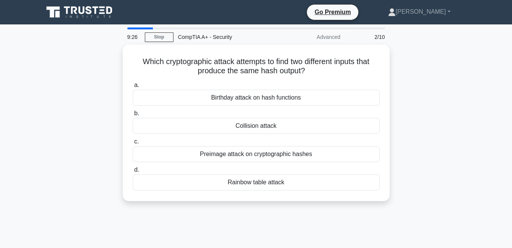
click at [433, 109] on div "Which cryptographic attack attempts to find two different inputs that produce t…" at bounding box center [256, 127] width 435 height 165
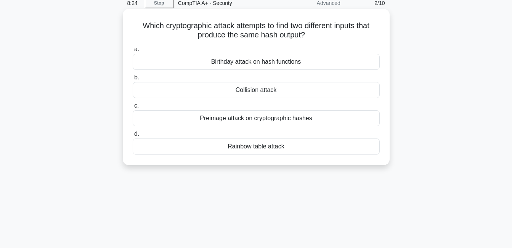
scroll to position [11, 0]
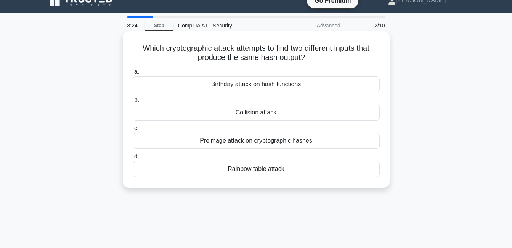
click at [278, 111] on div "Collision attack" at bounding box center [256, 112] width 247 height 16
click at [133, 103] on input "b. Collision attack" at bounding box center [133, 100] width 0 height 5
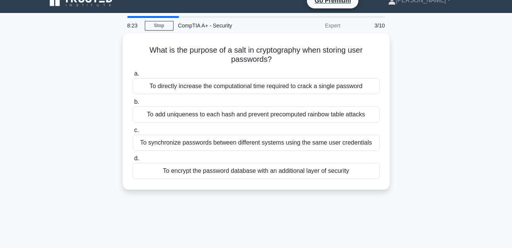
scroll to position [0, 0]
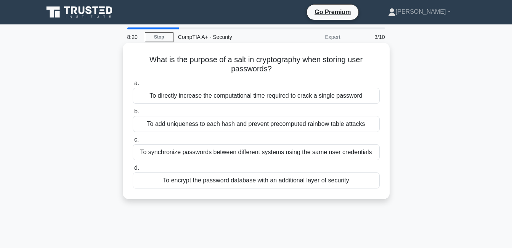
drag, startPoint x: 138, startPoint y: 53, endPoint x: 366, endPoint y: 196, distance: 269.9
click at [366, 198] on div "What is the purpose of a salt in cryptography when storing user passwords? .spi…" at bounding box center [256, 121] width 267 height 156
copy div "What is the purpose of a salt in cryptography when storing user passwords? .spi…"
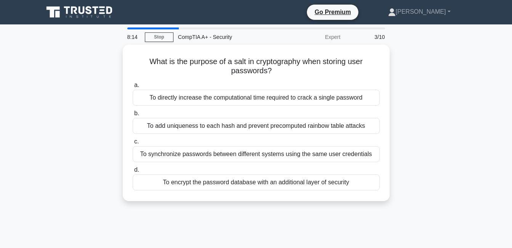
click at [429, 115] on div "What is the purpose of a salt in cryptography when storing user passwords? .spi…" at bounding box center [256, 127] width 435 height 165
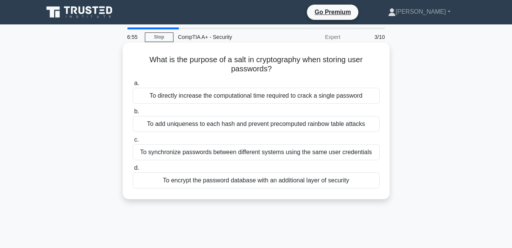
click at [152, 120] on div "To add uniqueness to each hash and prevent precomputed rainbow table attacks" at bounding box center [256, 124] width 247 height 16
click at [133, 114] on input "b. To add uniqueness to each hash and prevent precomputed rainbow table attacks" at bounding box center [133, 111] width 0 height 5
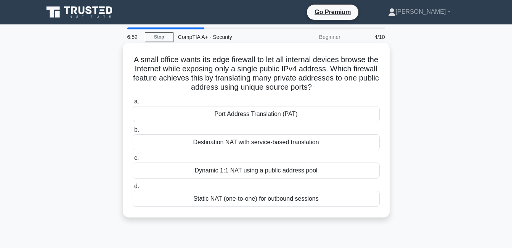
drag, startPoint x: 128, startPoint y: 56, endPoint x: 331, endPoint y: 206, distance: 252.7
click at [331, 206] on div "A small office wants its edge firewall to let all internal devices browse the I…" at bounding box center [256, 130] width 261 height 168
copy div "A small office wants its edge firewall to let all internal devices browse the I…"
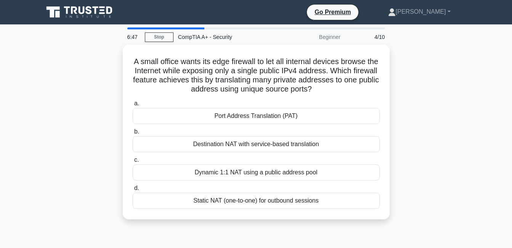
click at [417, 116] on div "A small office wants its edge firewall to let all internal devices browse the I…" at bounding box center [256, 137] width 435 height 184
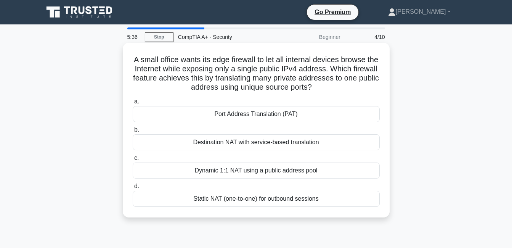
click at [242, 117] on div "Port Address Translation (PAT)" at bounding box center [256, 114] width 247 height 16
click at [133, 104] on input "a. Port Address Translation (PAT)" at bounding box center [133, 101] width 0 height 5
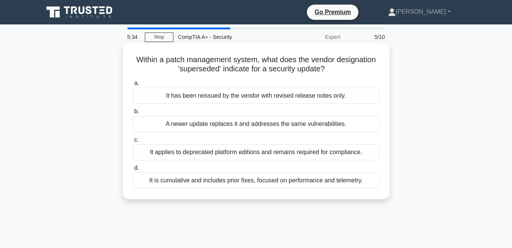
drag, startPoint x: 146, startPoint y: 66, endPoint x: 371, endPoint y: 177, distance: 250.8
click at [371, 177] on div "Within a patch management system, what does the vendor designation 'superseded'…" at bounding box center [256, 121] width 261 height 150
copy div "Within a patch management system, what does the vendor designation 'superseded'…"
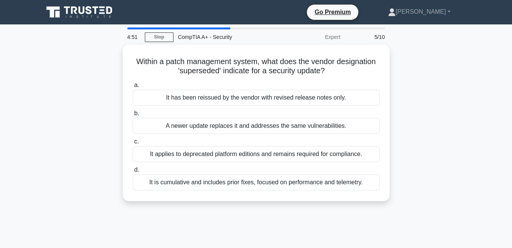
drag, startPoint x: 93, startPoint y: 112, endPoint x: 108, endPoint y: 112, distance: 14.5
click at [93, 112] on div "Within a patch management system, what does the vendor designation 'superseded'…" at bounding box center [256, 127] width 435 height 165
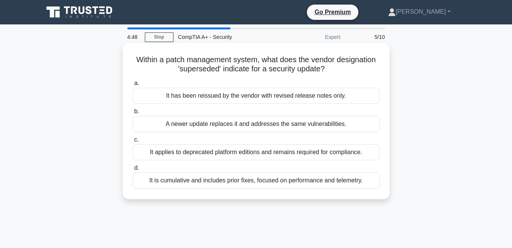
click at [186, 127] on div "A newer update replaces it and addresses the same vulnerabilities." at bounding box center [256, 124] width 247 height 16
click at [133, 114] on input "b. A newer update replaces it and addresses the same vulnerabilities." at bounding box center [133, 111] width 0 height 5
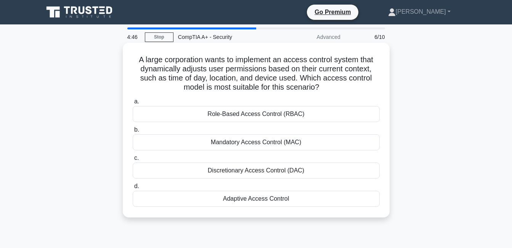
drag, startPoint x: 136, startPoint y: 55, endPoint x: 302, endPoint y: 202, distance: 221.7
click at [302, 202] on div "A large corporation wants to implement an access control system that dynamicall…" at bounding box center [256, 130] width 261 height 168
copy div "A large corporation wants to implement an access control system that dynamicall…"
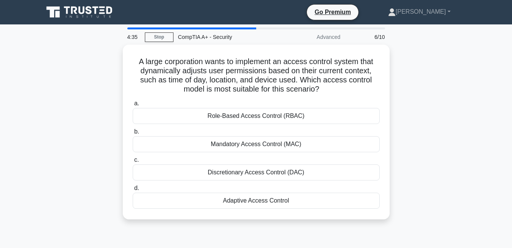
click at [89, 156] on div "A large corporation wants to implement an access control system that dynamicall…" at bounding box center [256, 137] width 435 height 184
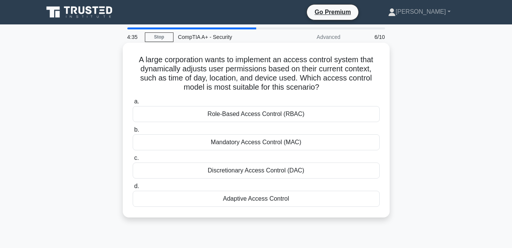
click at [166, 201] on div "Adaptive Access Control" at bounding box center [256, 199] width 247 height 16
click at [133, 189] on input "d. Adaptive Access Control" at bounding box center [133, 186] width 0 height 5
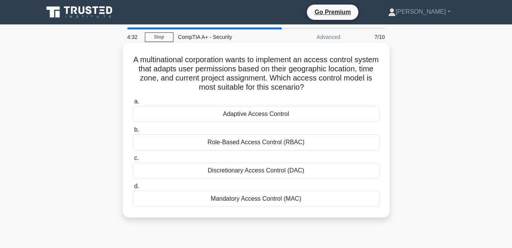
drag, startPoint x: 145, startPoint y: 69, endPoint x: 316, endPoint y: 200, distance: 215.3
click at [316, 200] on div "A multinational corporation wants to implement an access control system that ad…" at bounding box center [256, 130] width 261 height 168
copy div "A multinational corporation wants to implement an access control system that ad…"
click at [156, 113] on div "Adaptive Access Control" at bounding box center [256, 114] width 247 height 16
click at [133, 104] on input "a. Adaptive Access Control" at bounding box center [133, 101] width 0 height 5
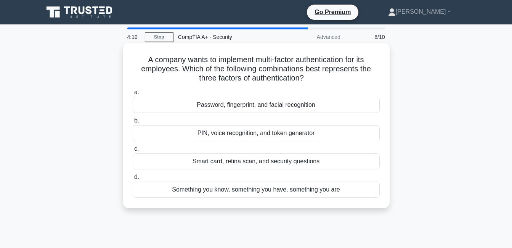
drag, startPoint x: 140, startPoint y: 56, endPoint x: 345, endPoint y: 208, distance: 255.4
click at [345, 208] on div "A company wants to implement multi-factor authentication for its employees. Whi…" at bounding box center [256, 125] width 267 height 165
copy div "A company wants to implement multi-factor authentication for its employees. Whi…"
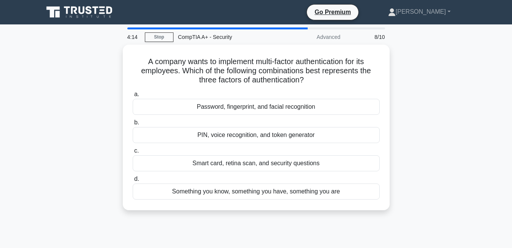
click at [67, 153] on div "A company wants to implement multi-factor authentication for its employees. Whi…" at bounding box center [256, 132] width 435 height 175
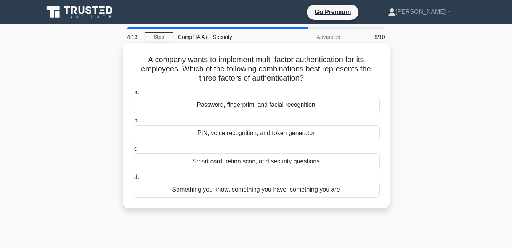
click at [151, 193] on div "Something you know, something you have, something you are" at bounding box center [256, 189] width 247 height 16
click at [133, 180] on input "d. Something you know, something you have, something you are" at bounding box center [133, 177] width 0 height 5
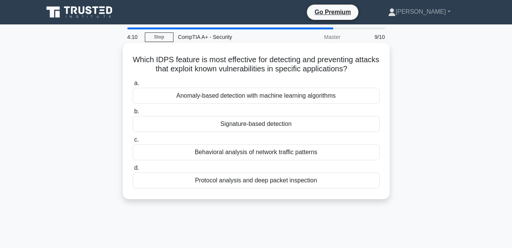
drag, startPoint x: 203, startPoint y: 86, endPoint x: 327, endPoint y: 178, distance: 154.2
click at [327, 178] on div "Which IDPS feature is most effective for detecting and preventing attacks that …" at bounding box center [256, 121] width 261 height 150
copy div "Which IDPS feature is most effective for detecting and preventing attacks that …"
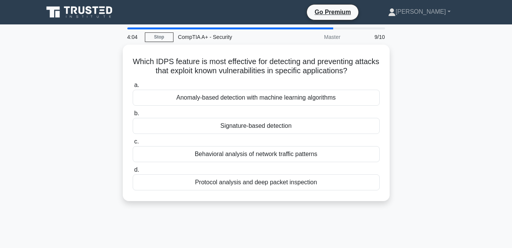
click at [82, 137] on div "Which IDPS feature is most effective for detecting and preventing attacks that …" at bounding box center [256, 127] width 435 height 165
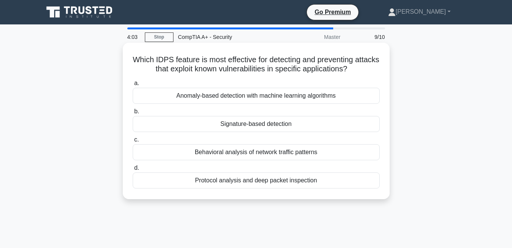
click at [188, 127] on div "Signature-based detection" at bounding box center [256, 124] width 247 height 16
click at [133, 114] on input "b. Signature-based detection" at bounding box center [133, 111] width 0 height 5
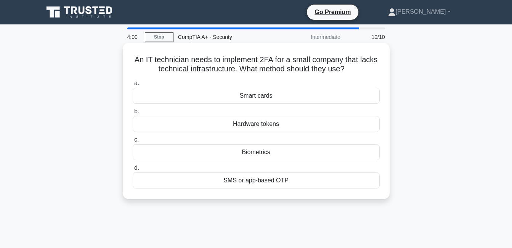
drag, startPoint x: 139, startPoint y: 55, endPoint x: 301, endPoint y: 190, distance: 210.9
click at [301, 190] on div "An IT technician needs to implement 2FA for a small company that lacks technica…" at bounding box center [256, 121] width 261 height 150
copy div "An IT technician needs to implement 2FA for a small company that lacks technica…"
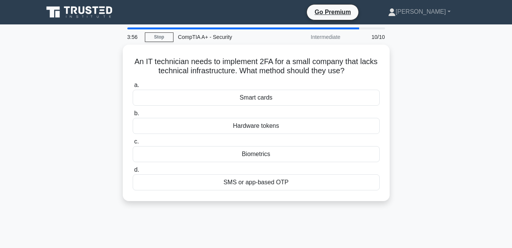
click at [467, 135] on div "An IT technician needs to implement 2FA for a small company that lacks technica…" at bounding box center [256, 127] width 435 height 165
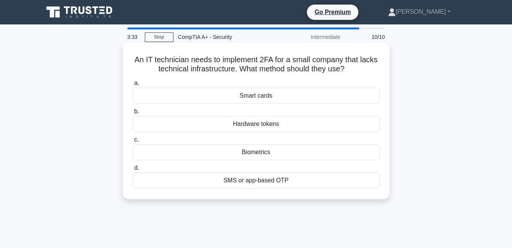
click at [270, 153] on div "Biometrics" at bounding box center [256, 152] width 247 height 16
click at [133, 142] on input "c. Biometrics" at bounding box center [133, 139] width 0 height 5
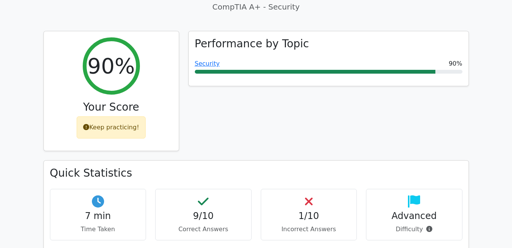
scroll to position [114, 0]
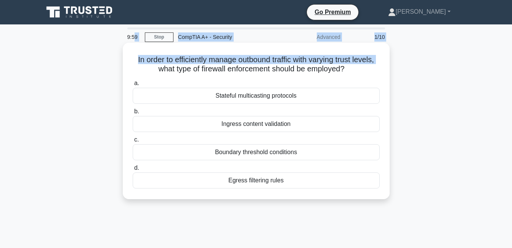
drag, startPoint x: 136, startPoint y: 48, endPoint x: 156, endPoint y: 69, distance: 28.6
click at [156, 69] on div "9:59 Stop CompTIA A+ - Security Advanced 1/10 In order to efficiently manage ou…" at bounding box center [256, 217] width 435 height 381
drag, startPoint x: 156, startPoint y: 69, endPoint x: 132, endPoint y: 62, distance: 24.7
click at [136, 59] on h5 "In order to efficiently manage outbound traffic with varying trust levels, what…" at bounding box center [256, 64] width 249 height 19
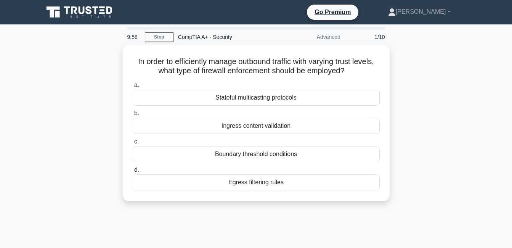
drag, startPoint x: 464, startPoint y: 150, endPoint x: 402, endPoint y: 134, distance: 63.9
click at [454, 147] on div "In order to efficiently manage outbound traffic with varying trust levels, what…" at bounding box center [256, 127] width 435 height 165
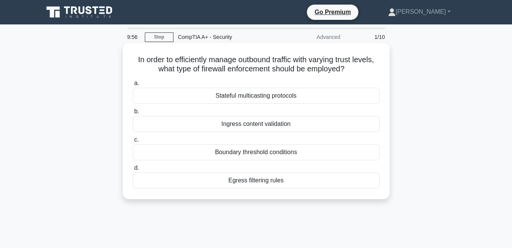
drag, startPoint x: 124, startPoint y: 55, endPoint x: 332, endPoint y: 175, distance: 240.2
click at [332, 175] on div "In order to efficiently manage outbound traffic with varying trust levels, what…" at bounding box center [256, 121] width 267 height 156
copy div "In order to efficiently manage outbound traffic with varying trust levels, what…"
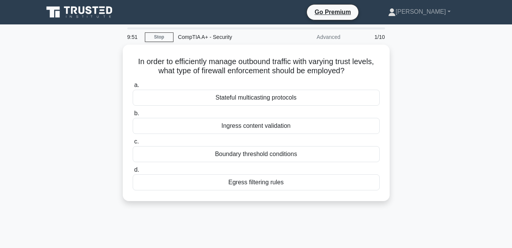
click at [95, 165] on div "In order to efficiently manage outbound traffic with varying trust levels, what…" at bounding box center [256, 127] width 435 height 165
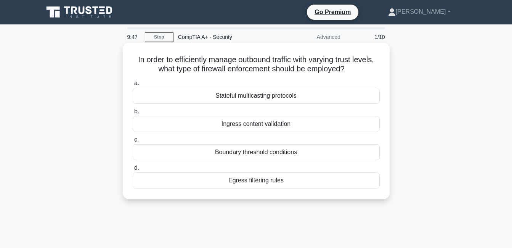
click at [226, 179] on div "Egress filtering rules" at bounding box center [256, 180] width 247 height 16
click at [133, 170] on input "d. Egress filtering rules" at bounding box center [133, 167] width 0 height 5
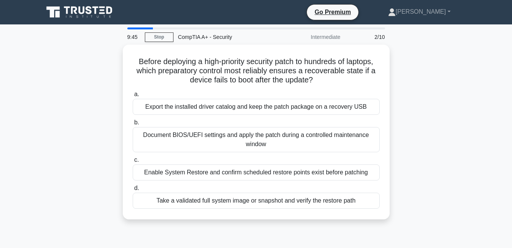
copy div "Before deploying a high-priority security patch to hundreds of laptops, which p…"
drag, startPoint x: 130, startPoint y: 56, endPoint x: 380, endPoint y: 229, distance: 305.0
click at [380, 229] on div "9:45 Stop CompTIA A+ - Security Intermediate 2/10 Before deploying a high-prior…" at bounding box center [256, 217] width 435 height 381
click at [89, 140] on div "Before deploying a high-priority security patch to hundreds of laptops, which p…" at bounding box center [256, 137] width 435 height 184
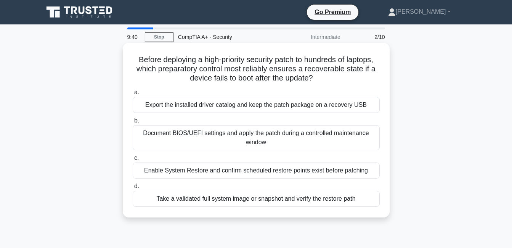
click at [166, 198] on div "Take a validated full system image or snapshot and verify the restore path" at bounding box center [256, 199] width 247 height 16
click at [133, 189] on input "d. Take a validated full system image or snapshot and verify the restore path" at bounding box center [133, 186] width 0 height 5
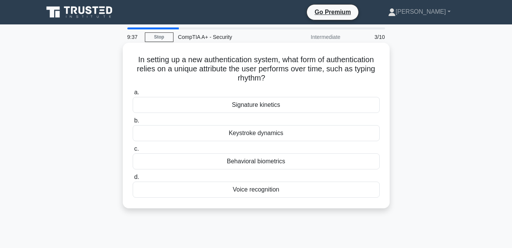
drag, startPoint x: 134, startPoint y: 63, endPoint x: 300, endPoint y: 203, distance: 217.0
click at [300, 203] on div "In setting up a new authentication system, what form of authentication relies o…" at bounding box center [256, 125] width 261 height 159
copy div "In setting up a new authentication system, what form of authentication relies o…"
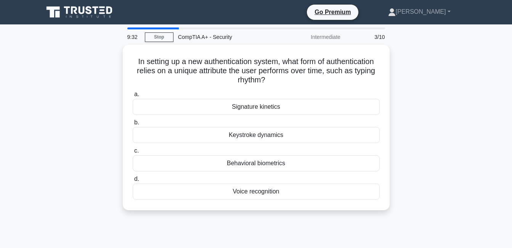
click at [450, 135] on div "In setting up a new authentication system, what form of authentication relies o…" at bounding box center [256, 132] width 435 height 175
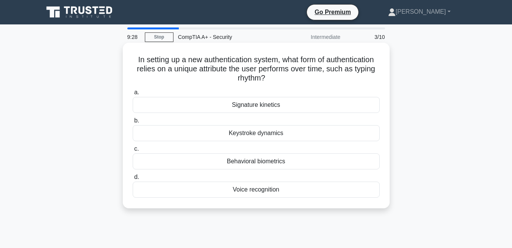
click at [316, 133] on div "Keystroke dynamics" at bounding box center [256, 133] width 247 height 16
click at [133, 123] on input "b. Keystroke dynamics" at bounding box center [133, 120] width 0 height 5
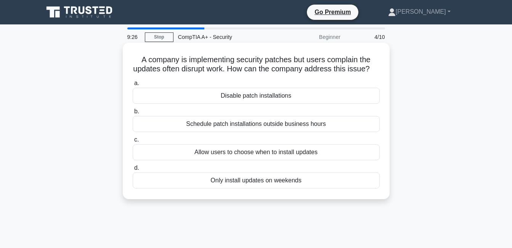
drag, startPoint x: 176, startPoint y: 80, endPoint x: 347, endPoint y: 194, distance: 205.2
click at [347, 194] on div "A company is implementing security patches but users complain the updates often…" at bounding box center [256, 121] width 261 height 150
copy div "A company is implementing security patches but users complain the updates often…"
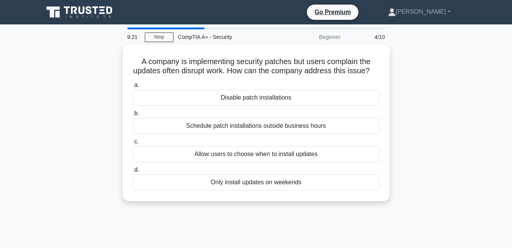
click at [83, 145] on div "A company is implementing security patches but users complain the updates often…" at bounding box center [256, 127] width 435 height 165
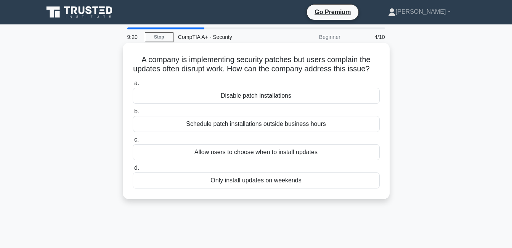
click at [190, 131] on div "Schedule patch installations outside business hours" at bounding box center [256, 124] width 247 height 16
click at [133, 114] on input "b. Schedule patch installations outside business hours" at bounding box center [133, 111] width 0 height 5
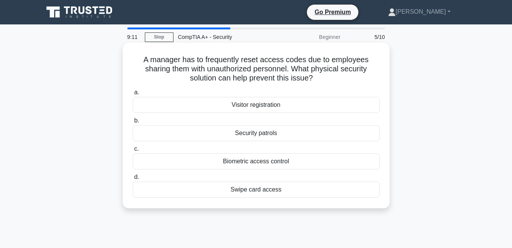
drag, startPoint x: 138, startPoint y: 51, endPoint x: 362, endPoint y: 194, distance: 265.5
click at [362, 194] on div "A manager has to frequently reset access codes due to employees sharing them wi…" at bounding box center [256, 125] width 261 height 159
copy div "A manager has to frequently reset access codes due to employees sharing them wi…"
click at [173, 160] on div "Biometric access control" at bounding box center [256, 161] width 247 height 16
click at [133, 151] on input "c. Biometric access control" at bounding box center [133, 148] width 0 height 5
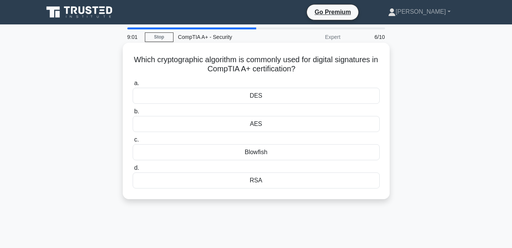
drag, startPoint x: 167, startPoint y: 82, endPoint x: 300, endPoint y: 181, distance: 166.4
click at [303, 199] on div "Which cryptographic algorithm is commonly used for digital signatures in CompTI…" at bounding box center [256, 121] width 267 height 156
copy div "Which cryptographic algorithm is commonly used for digital signatures in CompTI…"
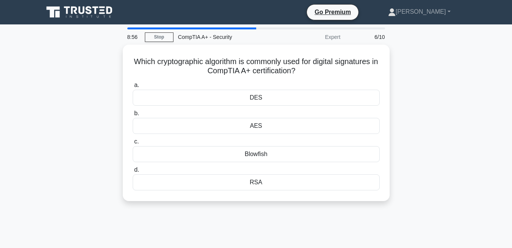
click at [440, 137] on div "Which cryptographic algorithm is commonly used for digital signatures in CompTI…" at bounding box center [256, 127] width 435 height 165
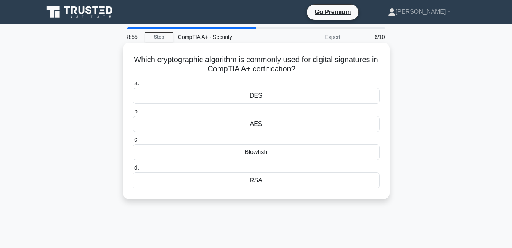
click at [265, 179] on div "RSA" at bounding box center [256, 180] width 247 height 16
click at [133, 170] on input "d. RSA" at bounding box center [133, 167] width 0 height 5
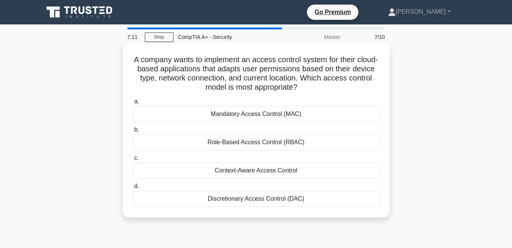
click at [286, 112] on div "Mandatory Access Control (MAC)" at bounding box center [256, 114] width 247 height 16
click at [133, 104] on input "a. Mandatory Access Control (MAC)" at bounding box center [133, 101] width 0 height 5
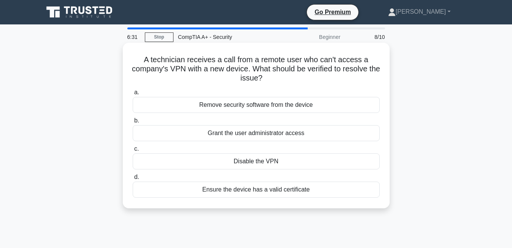
click at [287, 164] on div "Disable the VPN" at bounding box center [256, 161] width 247 height 16
click at [133, 151] on input "c. Disable the VPN" at bounding box center [133, 148] width 0 height 5
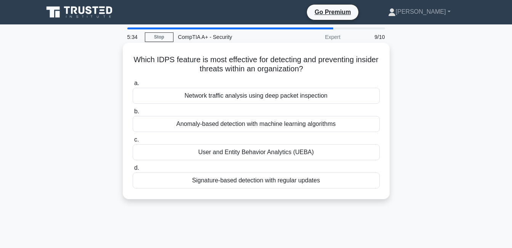
click at [302, 96] on div "Network traffic analysis using deep packet inspection" at bounding box center [256, 96] width 247 height 16
click at [133, 86] on input "a. Network traffic analysis using deep packet inspection" at bounding box center [133, 83] width 0 height 5
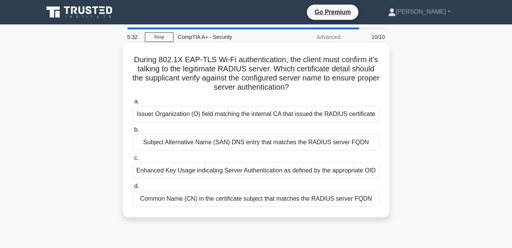
click at [263, 170] on div "Enhanced Key Usage indicating Server Authentication as defined by the appropria…" at bounding box center [256, 170] width 247 height 16
click at [133, 160] on input "c. Enhanced Key Usage indicating Server Authentication as defined by the approp…" at bounding box center [133, 158] width 0 height 5
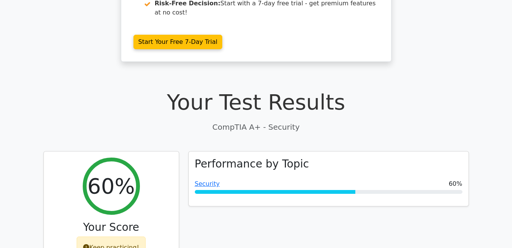
scroll to position [152, 0]
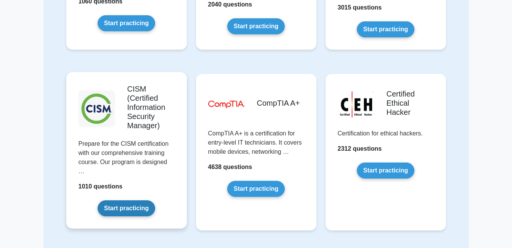
scroll to position [1029, 0]
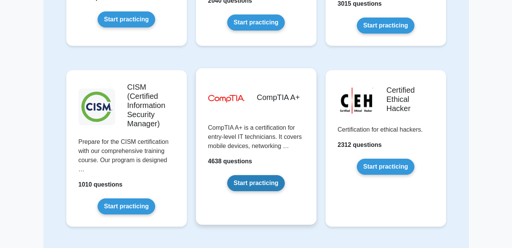
click at [250, 175] on link "Start practicing" at bounding box center [256, 183] width 58 height 16
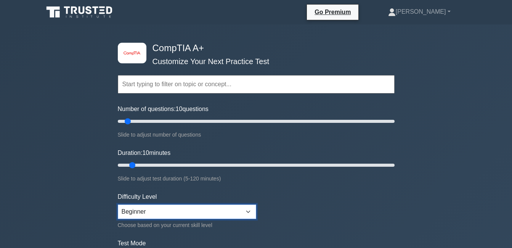
click at [156, 213] on select "Beginner Intermediate Expert" at bounding box center [187, 211] width 138 height 14
select select "intermediate"
click at [118, 204] on select "Beginner Intermediate Expert" at bounding box center [187, 211] width 138 height 14
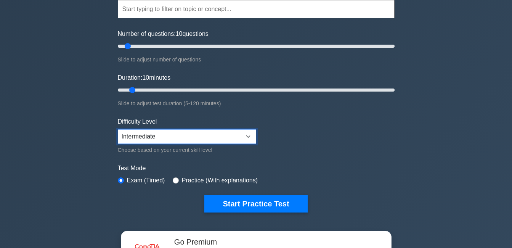
scroll to position [76, 0]
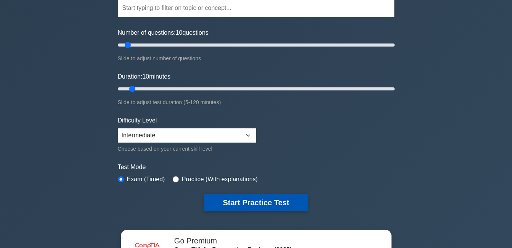
click at [258, 201] on button "Start Practice Test" at bounding box center [255, 203] width 103 height 18
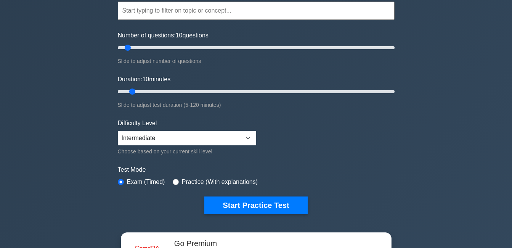
scroll to position [0, 0]
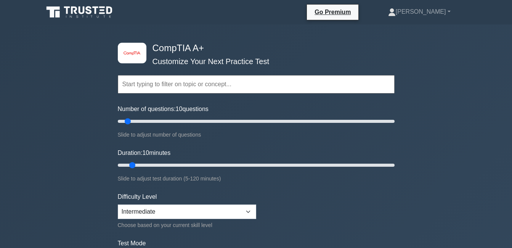
click at [172, 83] on input "text" at bounding box center [256, 84] width 277 height 18
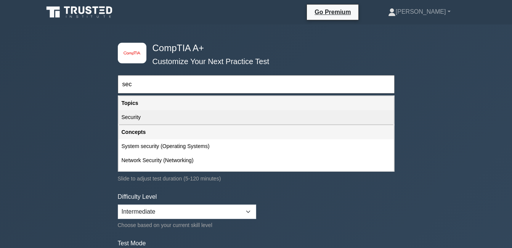
click at [148, 111] on div "Security" at bounding box center [256, 117] width 275 height 14
type input "Security"
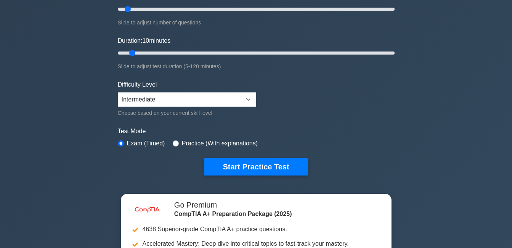
scroll to position [114, 0]
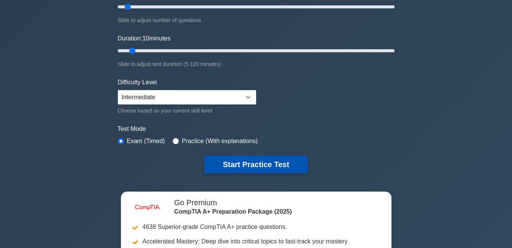
click at [246, 161] on button "Start Practice Test" at bounding box center [255, 165] width 103 height 18
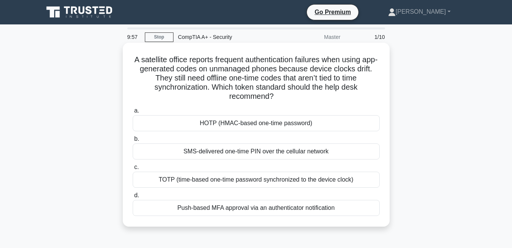
drag, startPoint x: 136, startPoint y: 57, endPoint x: 358, endPoint y: 220, distance: 275.3
click at [358, 220] on div "A satellite office reports frequent authentication failures when using app-gene…" at bounding box center [256, 135] width 261 height 178
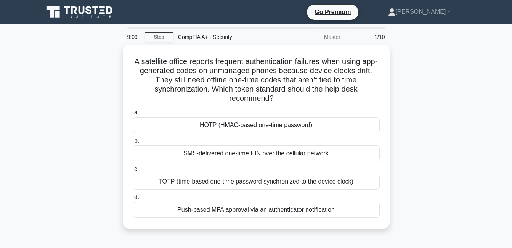
click at [63, 120] on div "A satellite office reports frequent authentication failures when using app-gene…" at bounding box center [256, 141] width 435 height 193
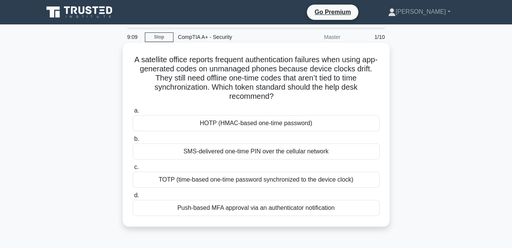
click at [172, 125] on div "HOTP (HMAC-based one-time password)" at bounding box center [256, 123] width 247 height 16
click at [133, 113] on input "a. HOTP (HMAC-based one-time password)" at bounding box center [133, 110] width 0 height 5
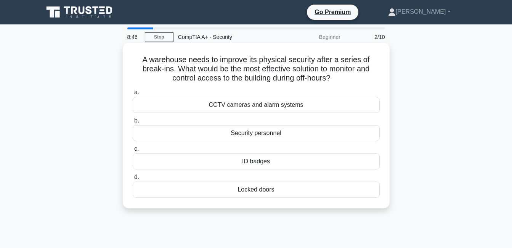
drag, startPoint x: 137, startPoint y: 58, endPoint x: 322, endPoint y: 208, distance: 238.5
click at [322, 208] on div "A warehouse needs to improve its physical security after a series of break-ins.…" at bounding box center [256, 125] width 267 height 165
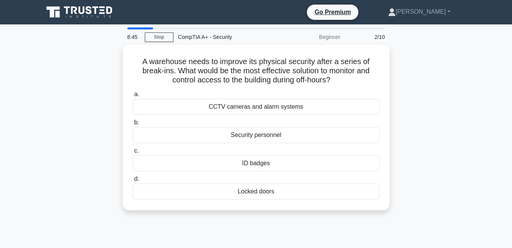
copy div "A warehouse needs to improve its physical security after a series of break-ins.…"
click at [75, 99] on div "A warehouse needs to improve its physical security after a series of break-ins.…" at bounding box center [256, 132] width 435 height 175
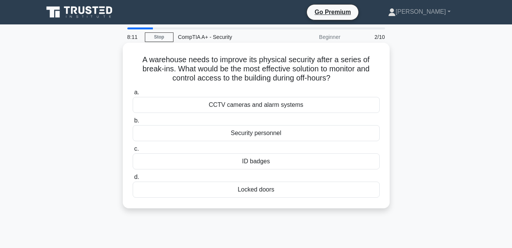
click at [159, 103] on div "CCTV cameras and alarm systems" at bounding box center [256, 105] width 247 height 16
click at [133, 95] on input "a. CCTV cameras and alarm systems" at bounding box center [133, 92] width 0 height 5
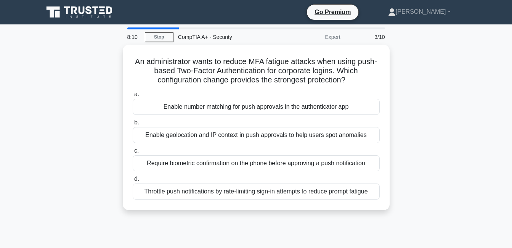
drag, startPoint x: 135, startPoint y: 55, endPoint x: 376, endPoint y: 224, distance: 293.8
click at [376, 224] on div "8:10 Stop CompTIA A+ - Security Expert 3/10 An administrator wants to reduce MF…" at bounding box center [256, 217] width 435 height 381
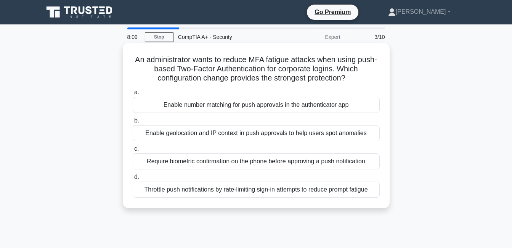
copy div "An administrator wants to reduce MFA fatigue attacks when using push-based Two-…"
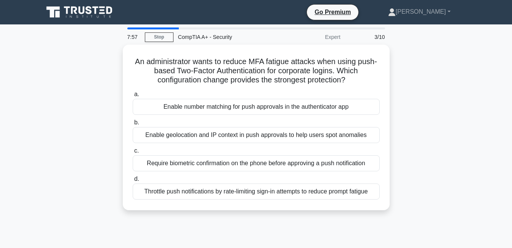
drag, startPoint x: 65, startPoint y: 101, endPoint x: 69, endPoint y: 101, distance: 3.9
click at [65, 101] on div "An administrator wants to reduce MFA fatigue attacks when using push-based Two-…" at bounding box center [256, 132] width 435 height 175
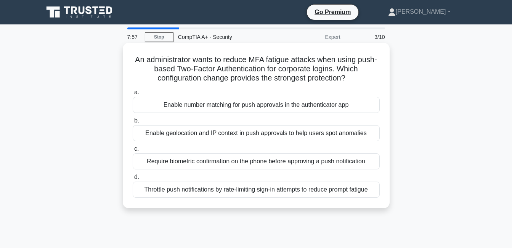
click at [145, 104] on div "Enable number matching for push approvals in the authenticator app" at bounding box center [256, 105] width 247 height 16
click at [133, 95] on input "a. Enable number matching for push approvals in the authenticator app" at bounding box center [133, 92] width 0 height 5
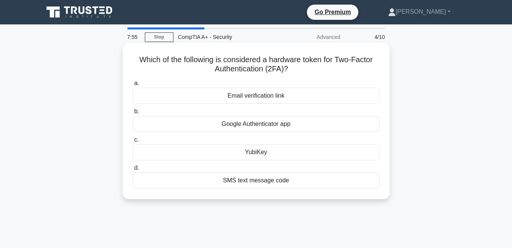
drag, startPoint x: 130, startPoint y: 54, endPoint x: 345, endPoint y: 188, distance: 253.0
click at [345, 188] on div "Which of the following is considered a hardware token for Two-Factor Authentica…" at bounding box center [256, 121] width 261 height 150
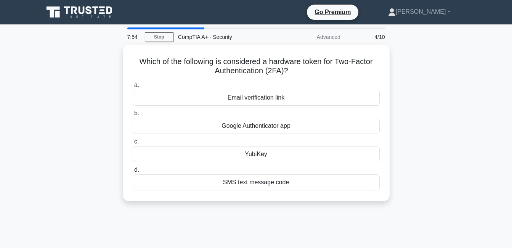
copy div "Which of the following is considered a hardware token for Two-Factor Authentica…"
drag, startPoint x: 33, startPoint y: 91, endPoint x: 42, endPoint y: 91, distance: 9.2
click at [33, 91] on main "7:46 Stop CompTIA A+ - Security Advanced 4/10 Which of the following is conside…" at bounding box center [256, 217] width 512 height 387
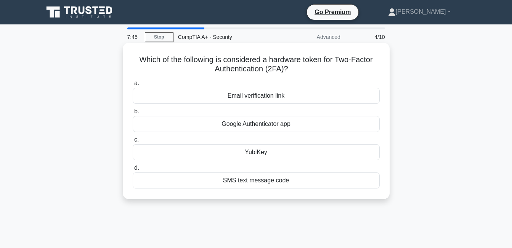
click at [165, 149] on div "YubiKey" at bounding box center [256, 152] width 247 height 16
click at [133, 142] on input "c. YubiKey" at bounding box center [133, 139] width 0 height 5
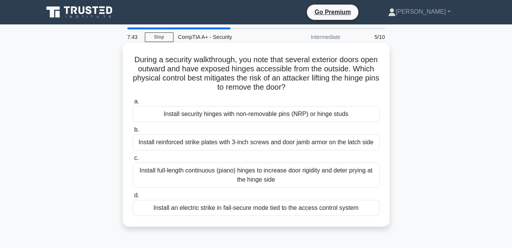
drag, startPoint x: 132, startPoint y: 54, endPoint x: 374, endPoint y: 204, distance: 284.4
click at [374, 204] on div "During a security walkthrough, you note that several exterior doors open outwar…" at bounding box center [256, 135] width 261 height 178
copy div "During a security walkthrough, you note that several exterior doors open outwar…"
click at [146, 114] on div "Install security hinges with non-removable pins (NRP) or hinge studs" at bounding box center [256, 114] width 247 height 16
click at [133, 104] on input "a. Install security hinges with non-removable pins (NRP) or hinge studs" at bounding box center [133, 101] width 0 height 5
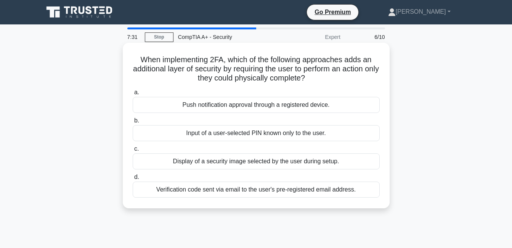
drag, startPoint x: 132, startPoint y: 61, endPoint x: 367, endPoint y: 196, distance: 271.5
click at [367, 196] on div "When implementing 2FA, which of the following approaches adds an additional lay…" at bounding box center [256, 125] width 261 height 159
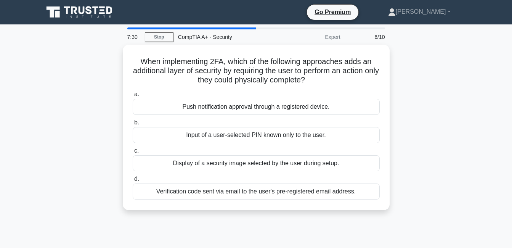
copy div "When implementing 2FA, which of the following approaches adds an additional lay…"
click at [67, 132] on div "When implementing 2FA, which of the following approaches adds an additional lay…" at bounding box center [256, 132] width 435 height 175
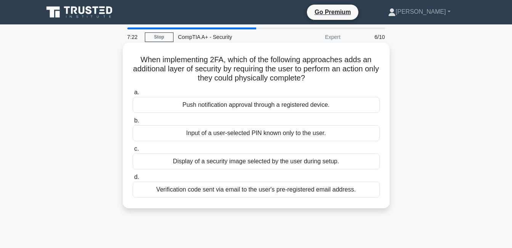
click at [160, 103] on div "Push notification approval through a registered device." at bounding box center [256, 105] width 247 height 16
click at [133, 95] on input "a. Push notification approval through a registered device." at bounding box center [133, 92] width 0 height 5
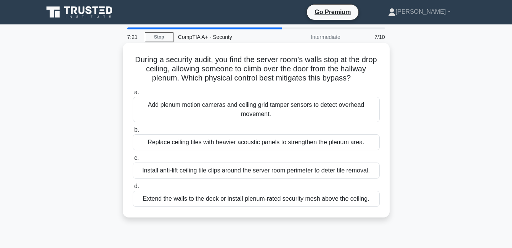
drag, startPoint x: 135, startPoint y: 59, endPoint x: 379, endPoint y: 212, distance: 288.4
click at [379, 212] on div "During a security audit, you find the server room’s walls stop at the drop ceil…" at bounding box center [256, 130] width 261 height 168
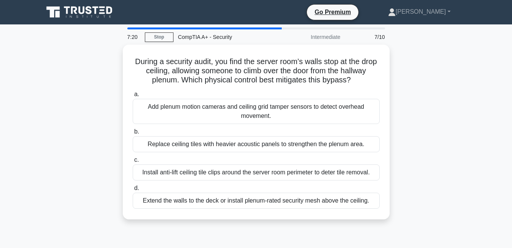
copy div "During a security audit, you find the server room’s walls stop at the drop ceil…"
click at [43, 101] on div "During a security audit, you find the server room’s walls stop at the drop ceil…" at bounding box center [256, 137] width 435 height 184
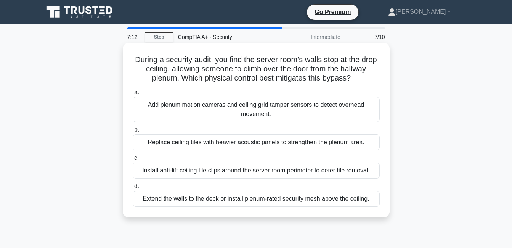
click at [164, 199] on div "Extend the walls to the deck or install plenum-rated security mesh above the ce…" at bounding box center [256, 199] width 247 height 16
click at [133, 189] on input "d. Extend the walls to the deck or install plenum-rated security mesh above the…" at bounding box center [133, 186] width 0 height 5
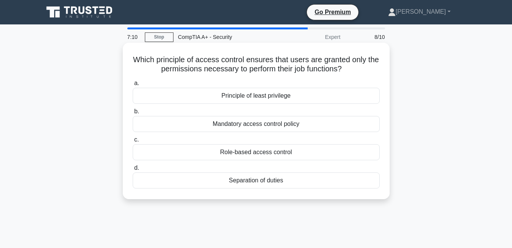
drag, startPoint x: 160, startPoint y: 74, endPoint x: 314, endPoint y: 186, distance: 190.5
click at [314, 186] on div "Which principle of access control ensures that users are granted only the permi…" at bounding box center [256, 121] width 261 height 150
copy div "Which principle of access control ensures that users are granted only the permi…"
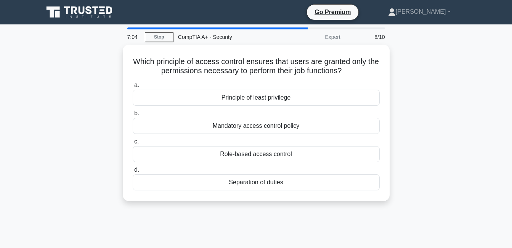
click at [43, 105] on div "Which principle of access control ensures that users are granted only the permi…" at bounding box center [256, 127] width 435 height 165
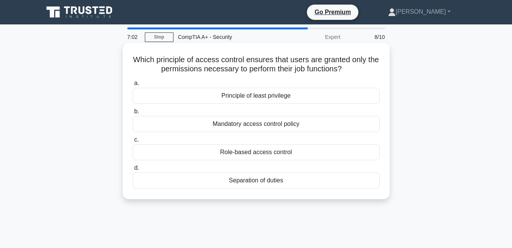
click at [172, 93] on div "Principle of least privilege" at bounding box center [256, 96] width 247 height 16
click at [133, 86] on input "a. Principle of least privilege" at bounding box center [133, 83] width 0 height 5
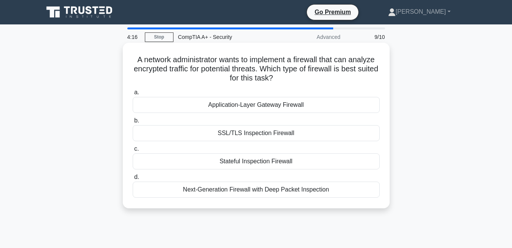
click at [279, 132] on div "SSL/TLS Inspection Firewall" at bounding box center [256, 133] width 247 height 16
click at [133, 123] on input "b. SSL/TLS Inspection Firewall" at bounding box center [133, 120] width 0 height 5
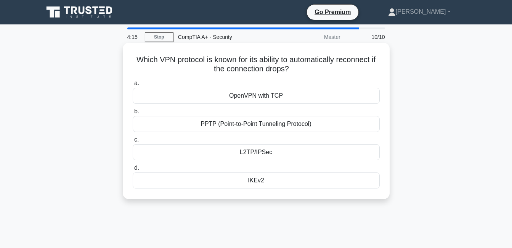
click at [284, 157] on div "L2TP/IPSec" at bounding box center [256, 152] width 247 height 16
click at [133, 142] on input "c. L2TP/[GEOGRAPHIC_DATA]" at bounding box center [133, 139] width 0 height 5
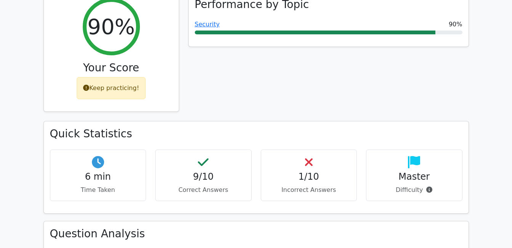
scroll to position [267, 0]
